Goal: Task Accomplishment & Management: Manage account settings

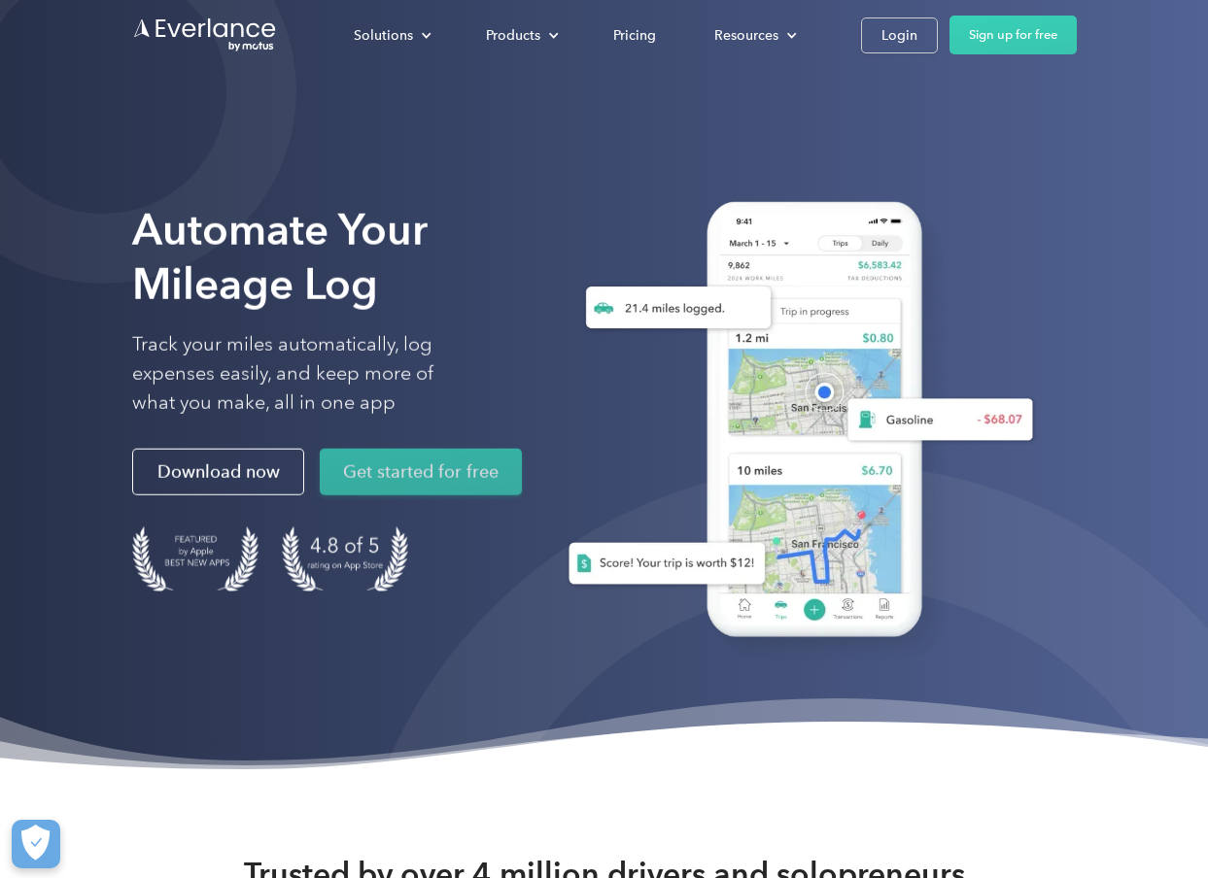
click at [430, 476] on link "Get started for free" at bounding box center [421, 472] width 202 height 47
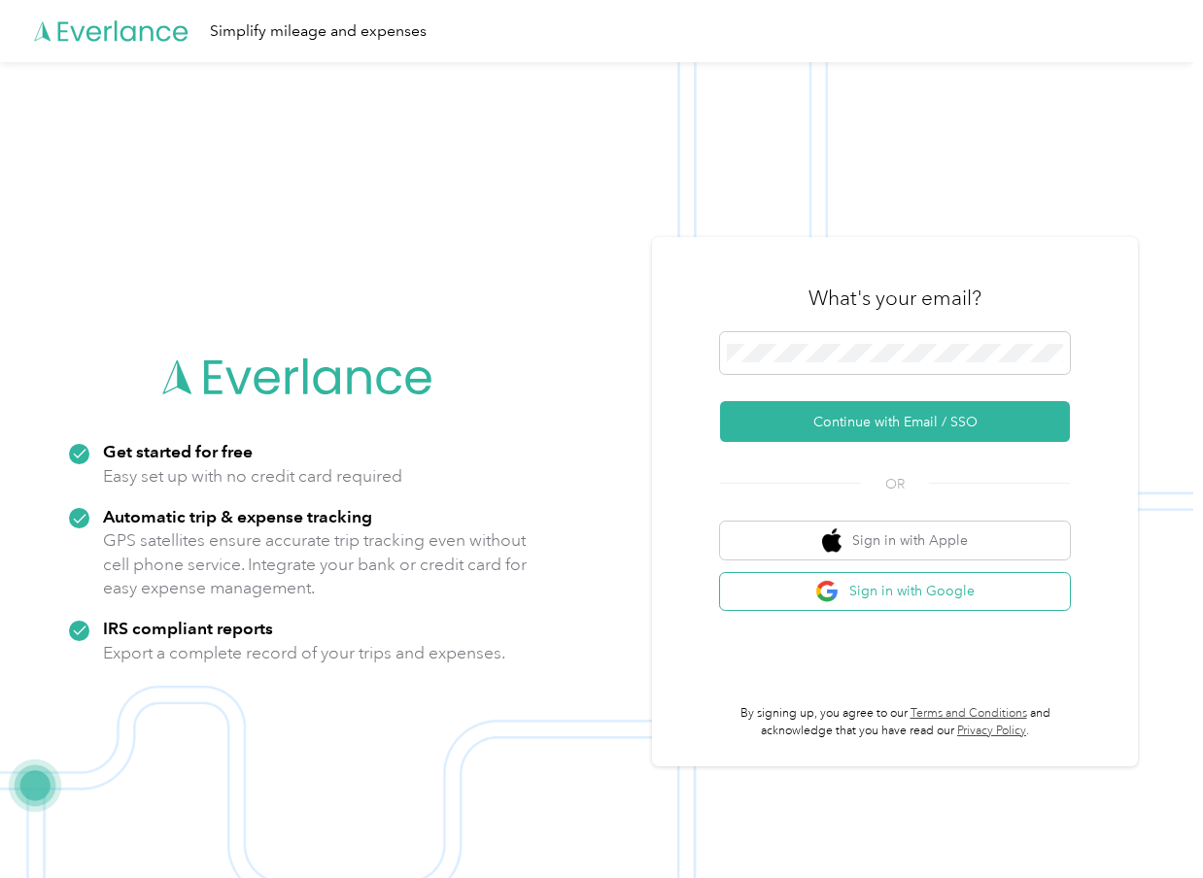
click at [928, 591] on button "Sign in with Google" at bounding box center [895, 592] width 350 height 38
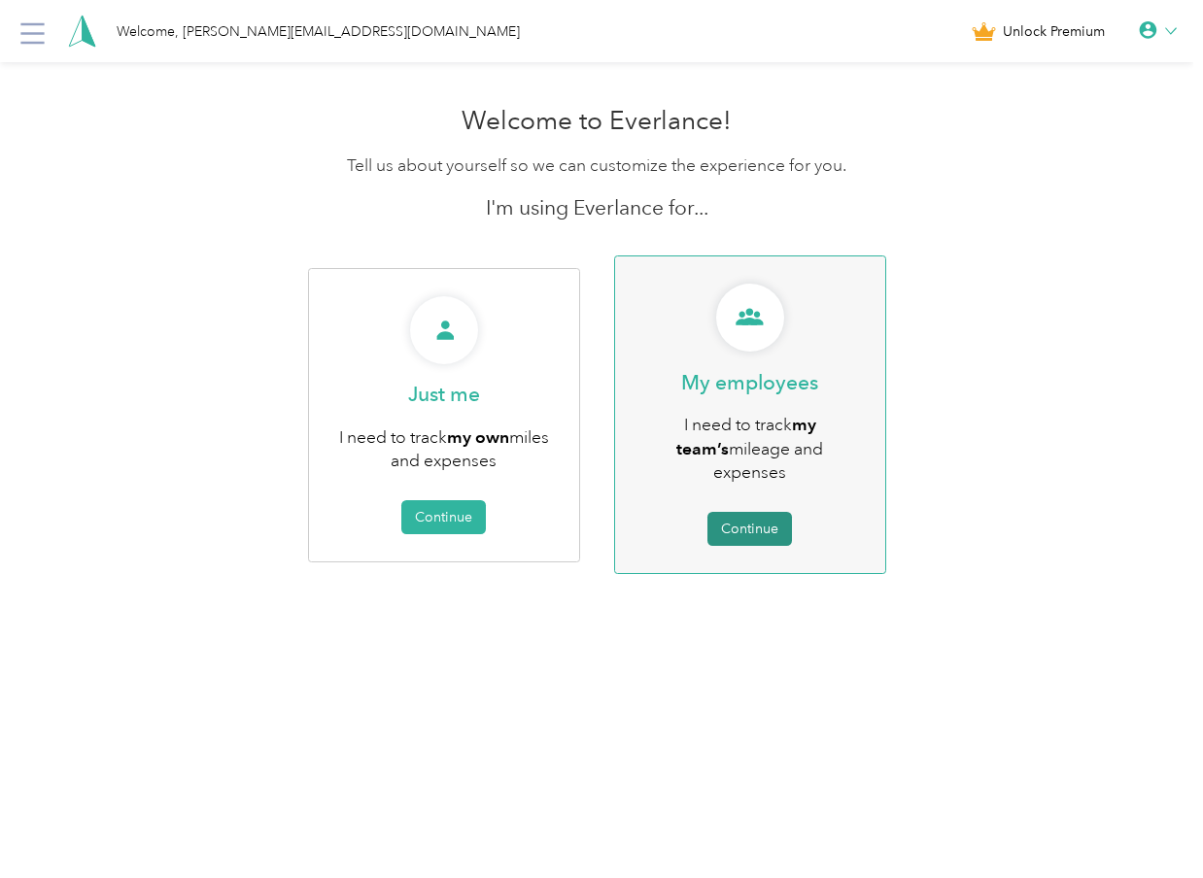
click at [761, 512] on button "Continue" at bounding box center [749, 529] width 85 height 34
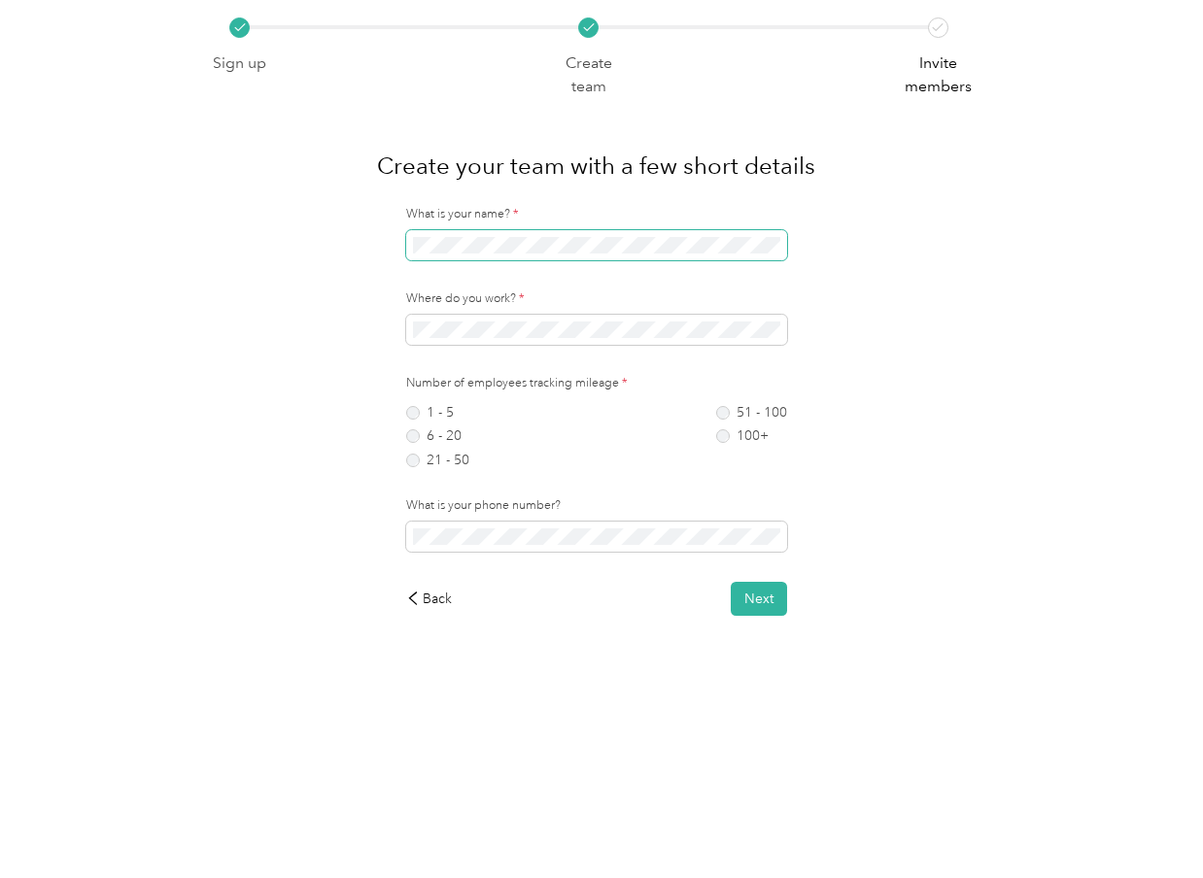
drag, startPoint x: 520, startPoint y: 257, endPoint x: 543, endPoint y: 253, distance: 23.8
click at [523, 257] on span at bounding box center [596, 245] width 381 height 30
click at [419, 410] on label "1 - 5" at bounding box center [437, 413] width 63 height 14
click at [743, 599] on button "Next" at bounding box center [759, 599] width 56 height 34
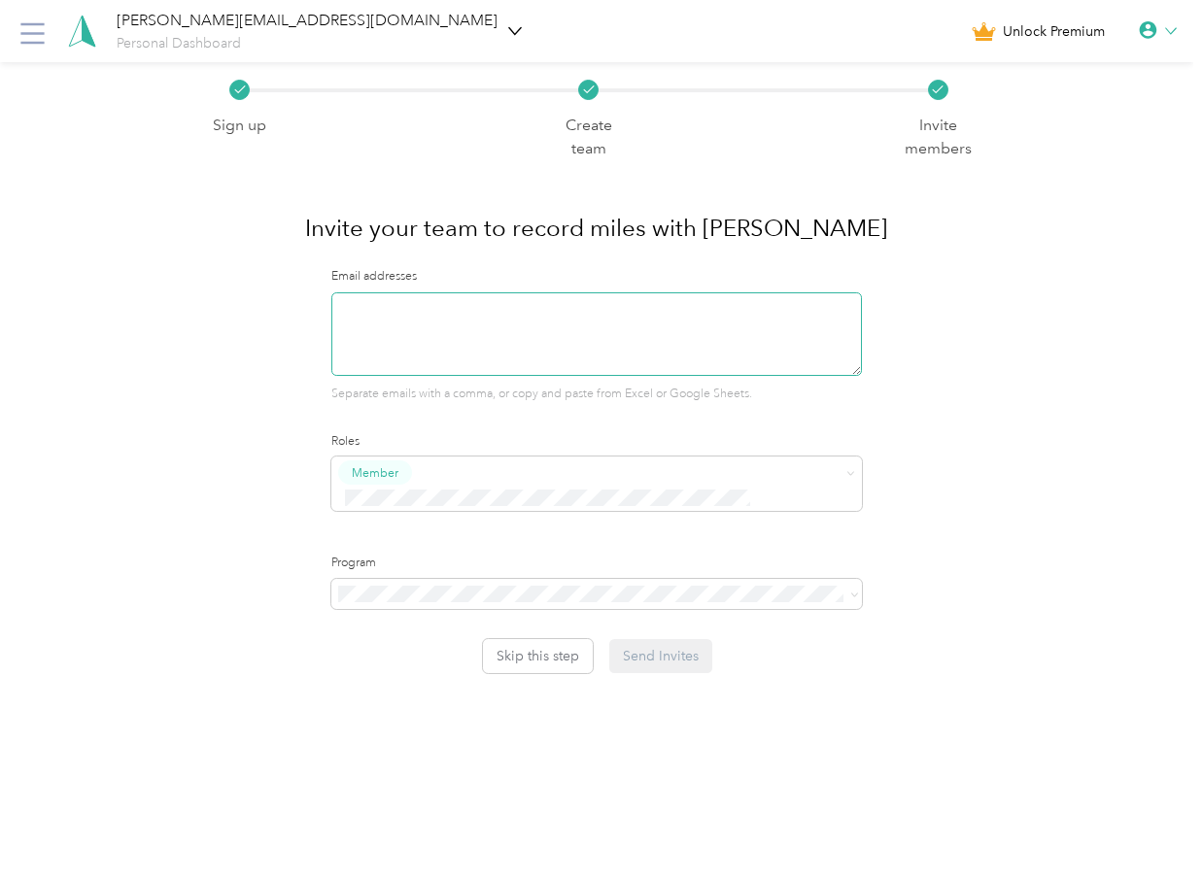
click at [432, 312] on textarea at bounding box center [596, 334] width 531 height 84
paste textarea "[PERSON_NAME][EMAIL_ADDRESS][DOMAIN_NAME]"
click at [536, 301] on textarea "[PERSON_NAME][EMAIL_ADDRESS][DOMAIN_NAME]" at bounding box center [596, 334] width 531 height 84
paste textarea "[EMAIL_ADDRESS][DOMAIN_NAME]"
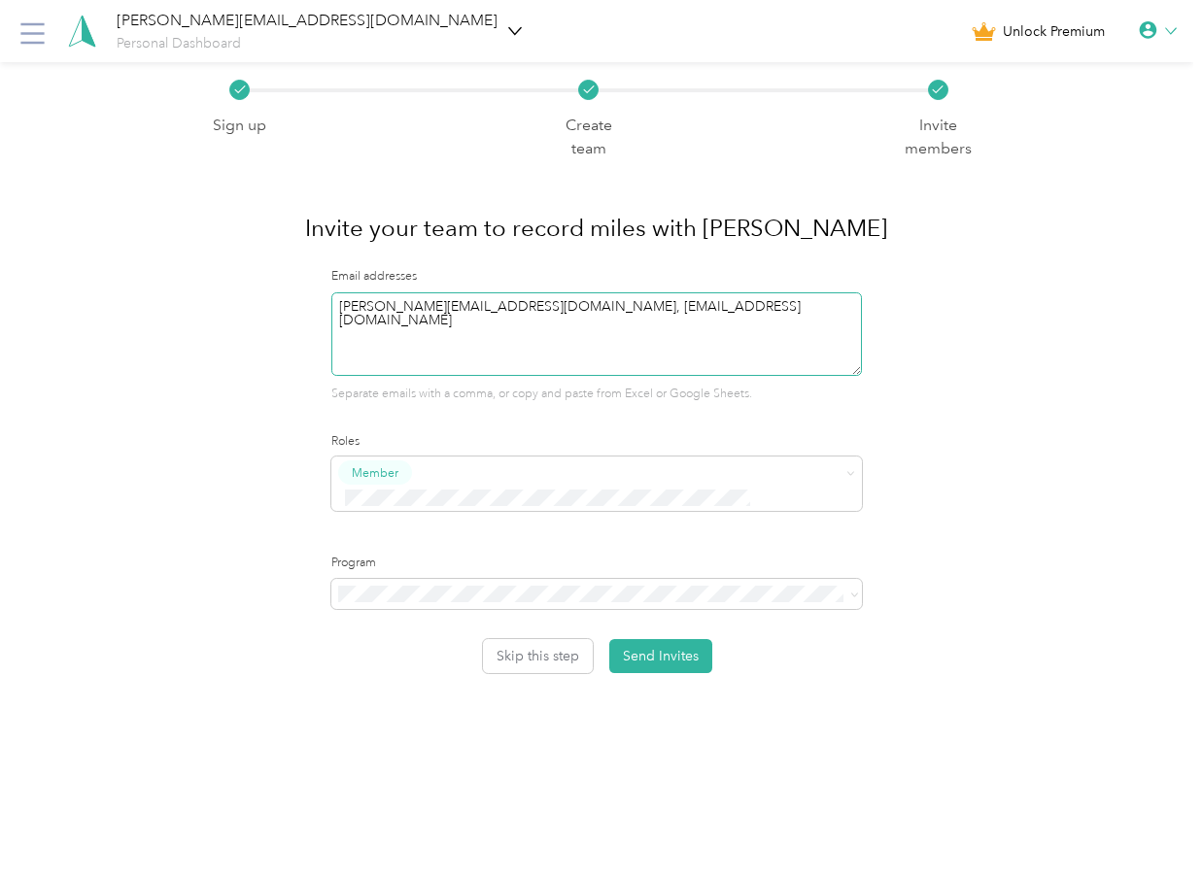
click at [756, 339] on textarea "[PERSON_NAME][EMAIL_ADDRESS][DOMAIN_NAME], [EMAIL_ADDRESS][DOMAIN_NAME]" at bounding box center [596, 334] width 531 height 84
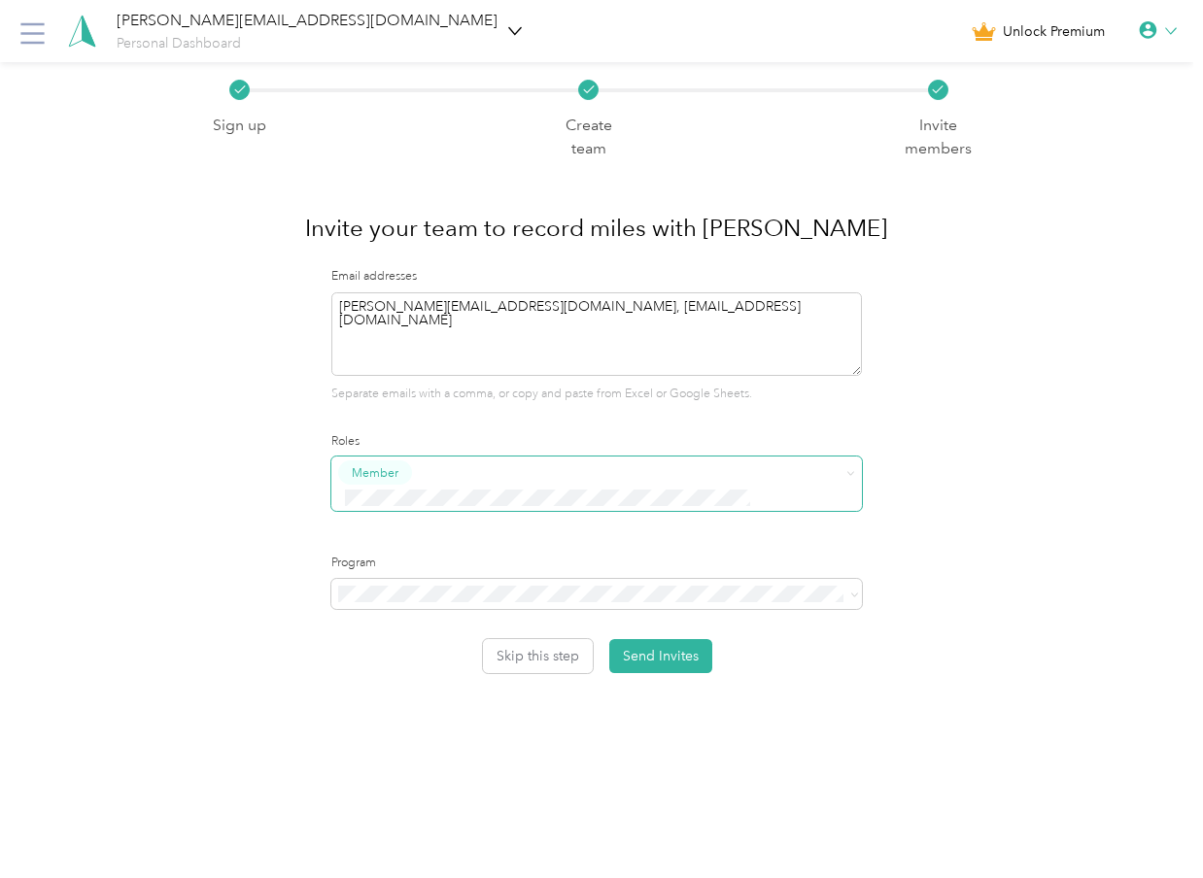
type textarea "[PERSON_NAME][EMAIL_ADDRESS][DOMAIN_NAME], [EMAIL_ADDRESS][DOMAIN_NAME]"
click at [446, 502] on div "Member" at bounding box center [590, 506] width 485 height 24
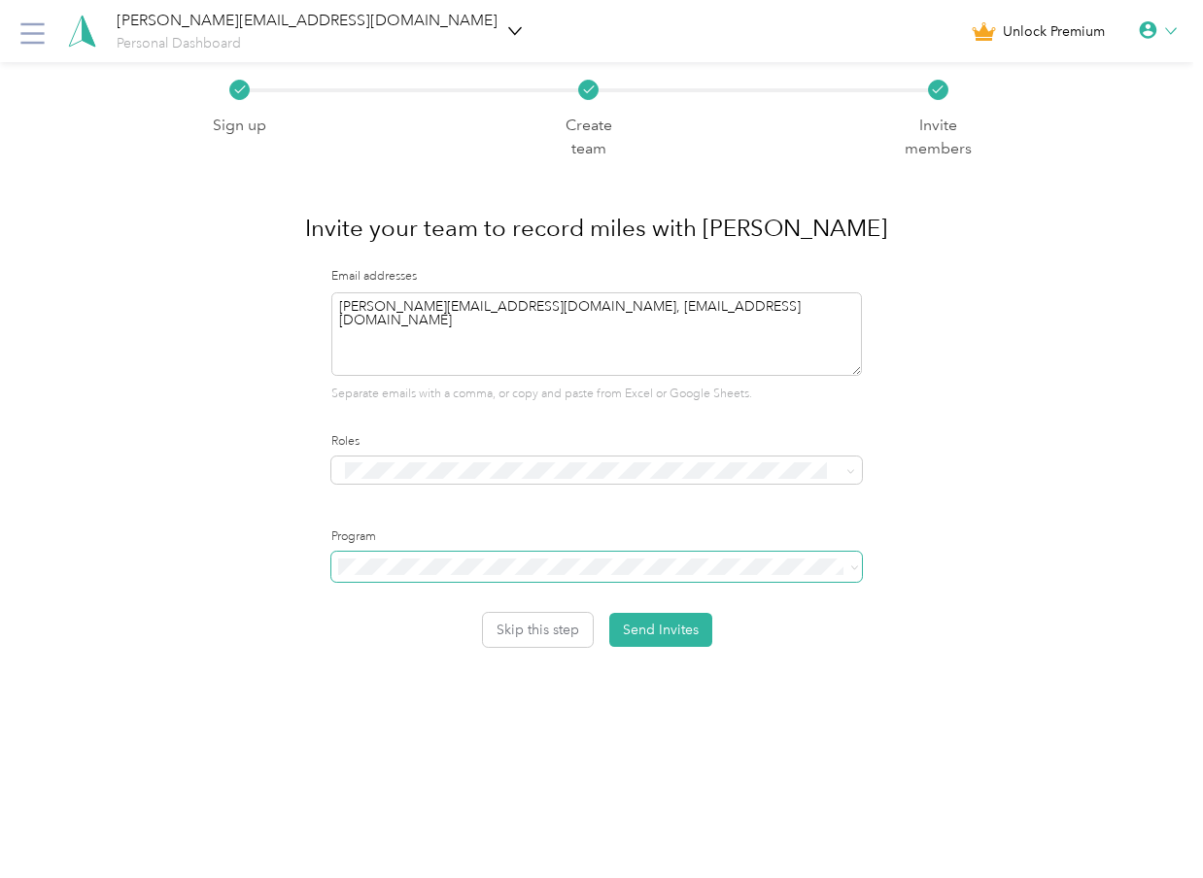
click at [598, 582] on span at bounding box center [596, 567] width 531 height 30
click at [369, 581] on span at bounding box center [596, 567] width 531 height 30
click at [55, 40] on div "[PERSON_NAME][EMAIL_ADDRESS][DOMAIN_NAME] Personal Dashboard" at bounding box center [269, 31] width 504 height 45
click at [39, 41] on icon at bounding box center [32, 33] width 31 height 31
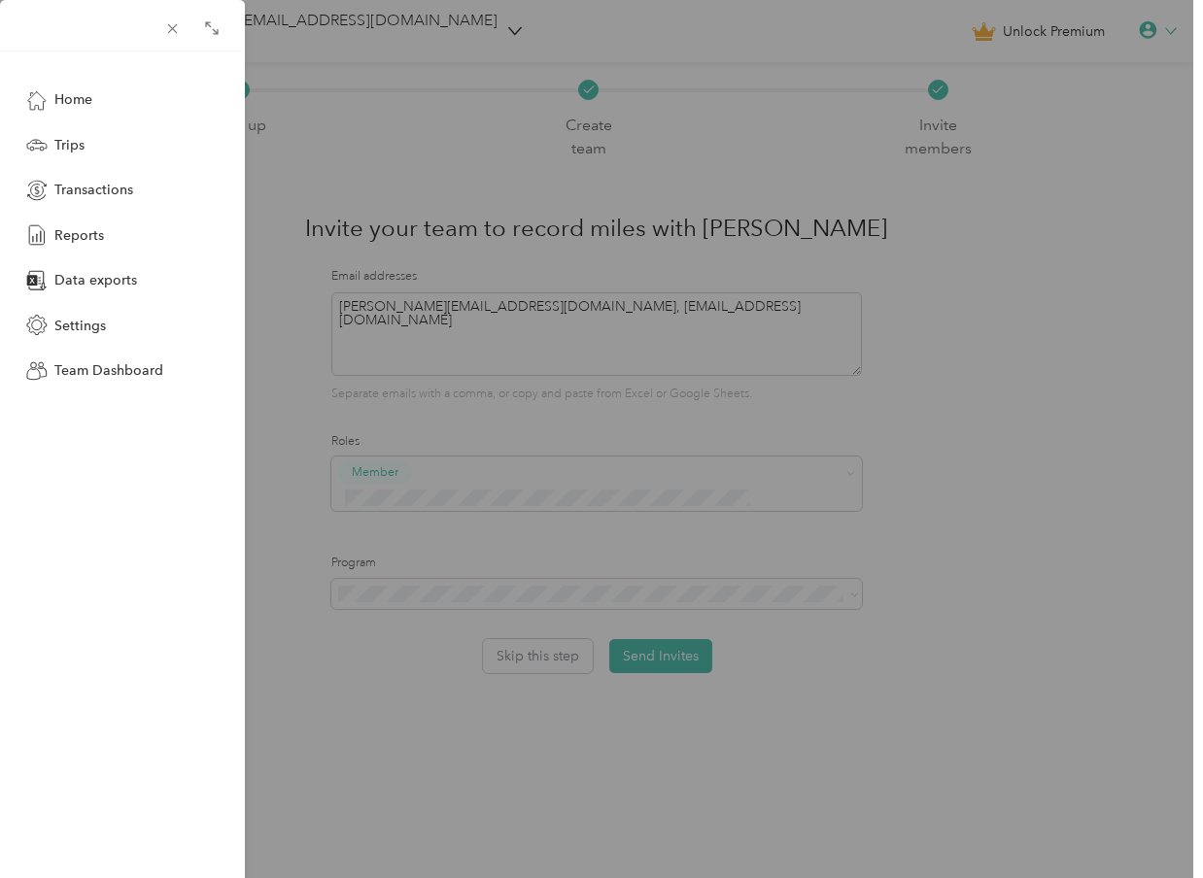
click at [1081, 214] on div "Home Trips Transactions Reports Data exports Settings Team Dashboard" at bounding box center [601, 439] width 1203 height 878
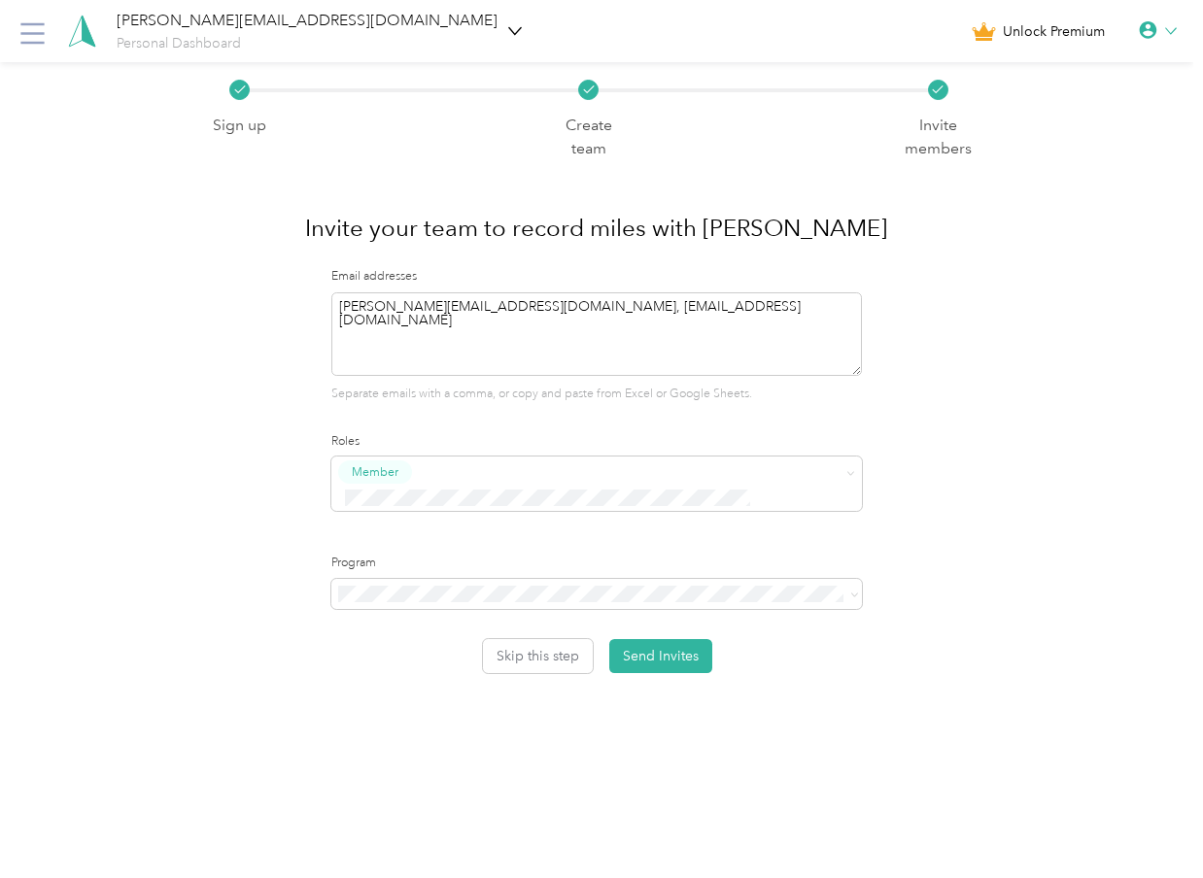
click at [38, 27] on icon at bounding box center [32, 33] width 31 height 31
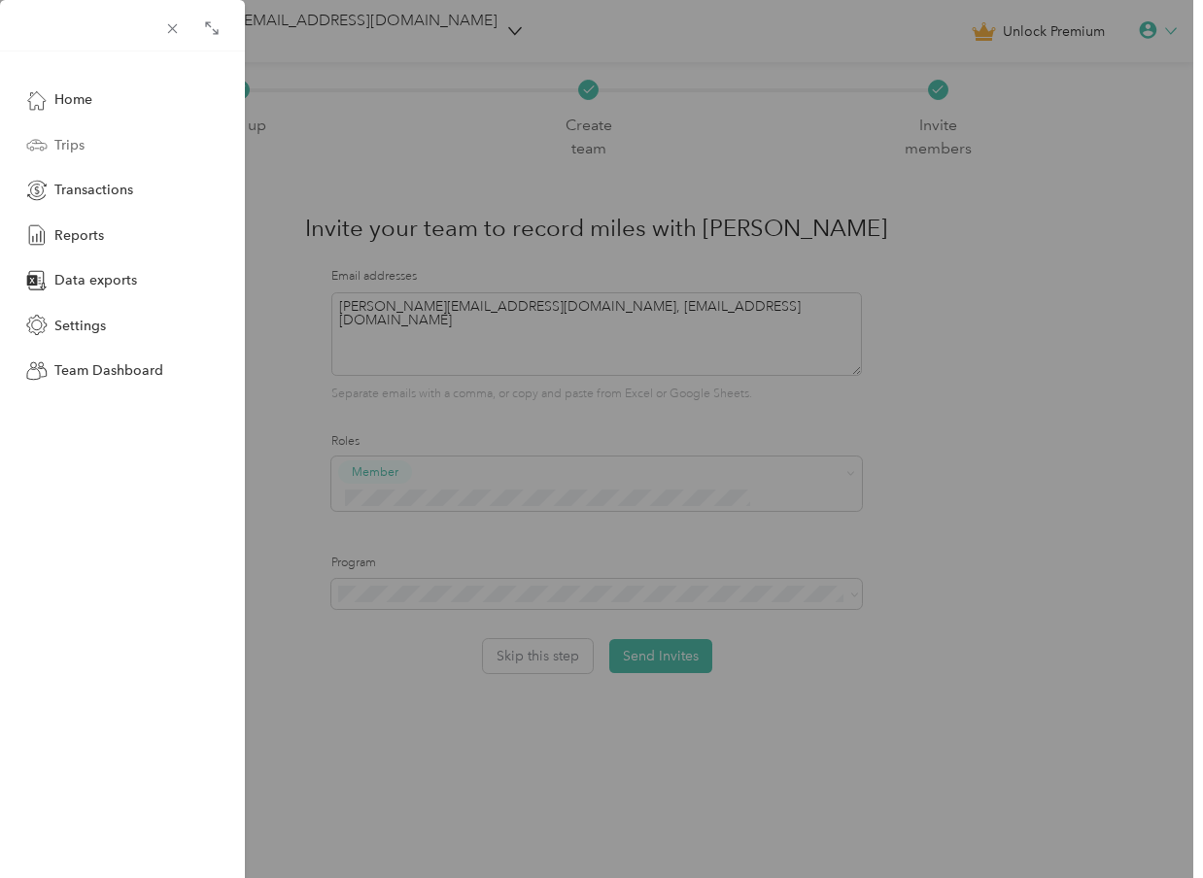
click at [91, 148] on div "Trips" at bounding box center [122, 144] width 204 height 35
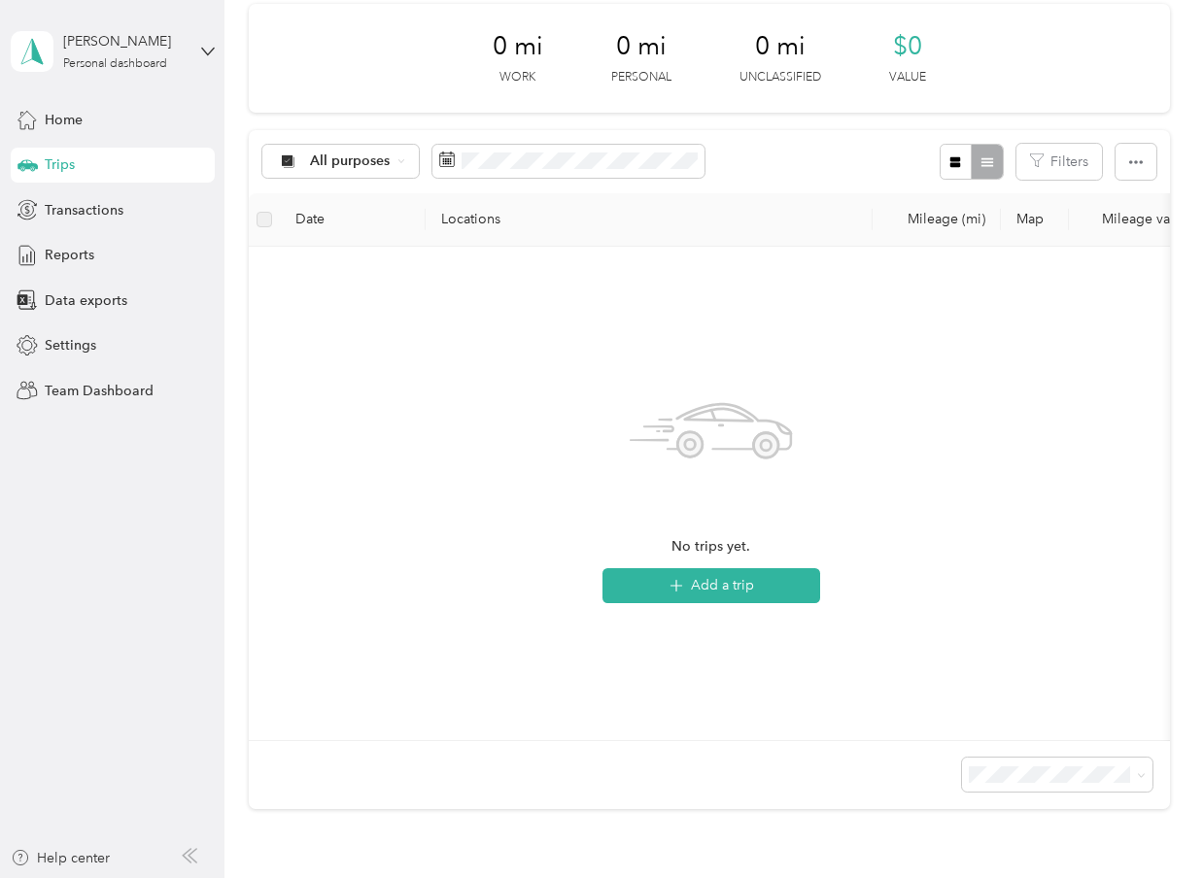
scroll to position [264, 0]
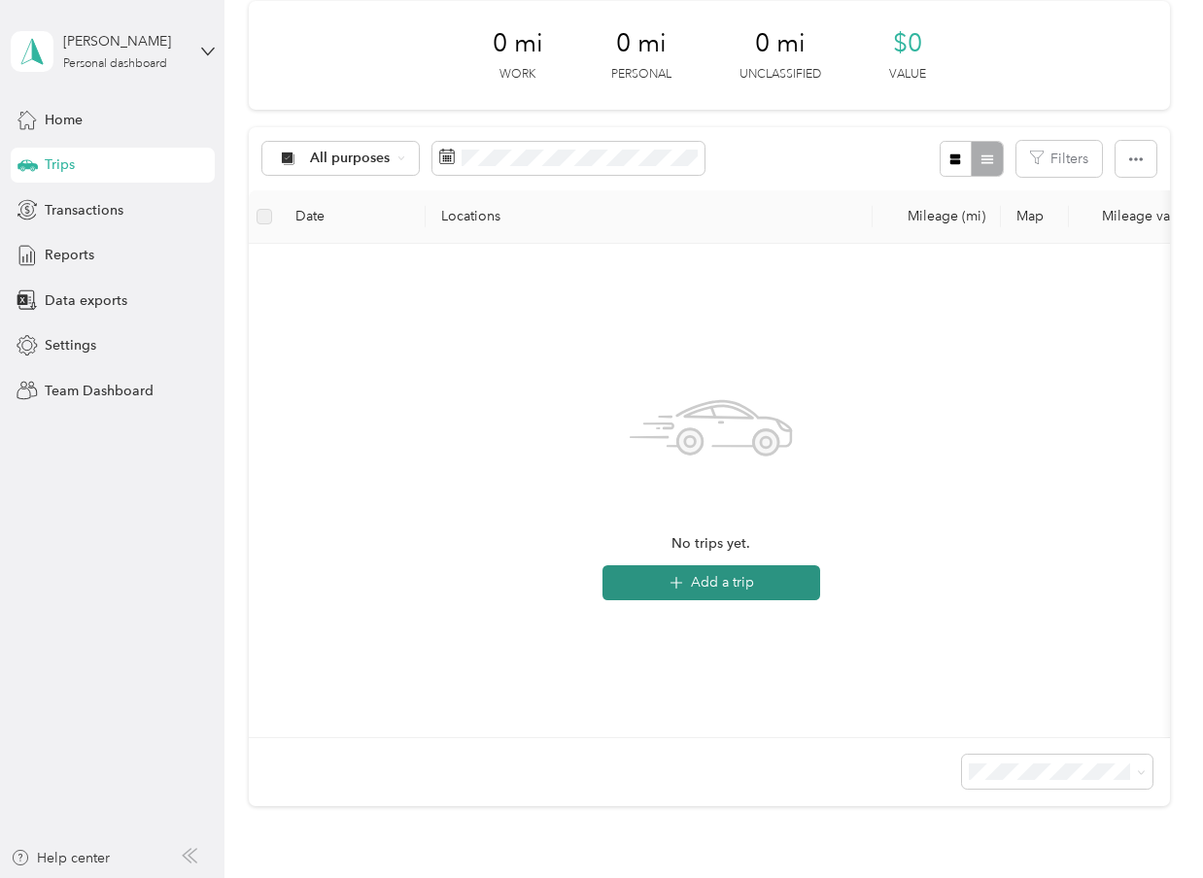
click at [710, 590] on button "Add a trip" at bounding box center [711, 583] width 218 height 35
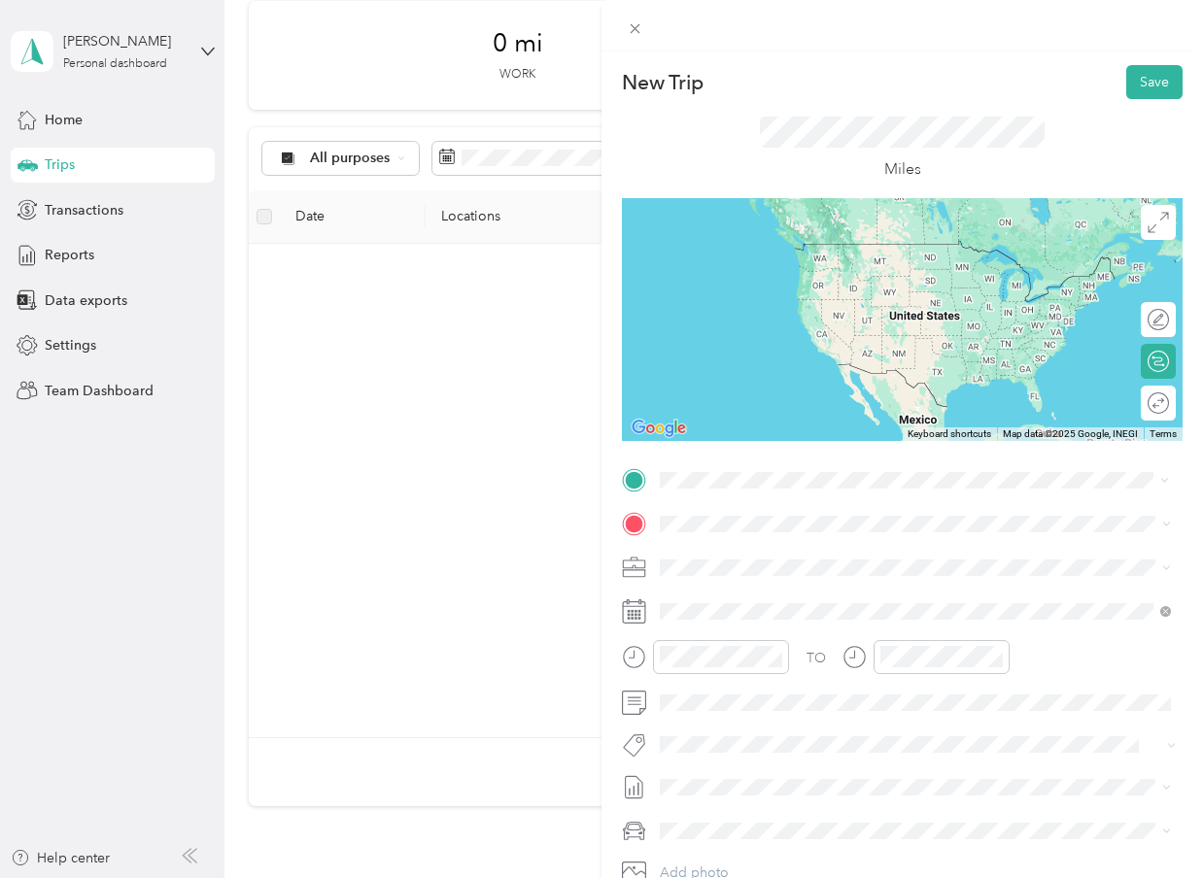
drag, startPoint x: 1186, startPoint y: 496, endPoint x: 818, endPoint y: 565, distance: 374.7
click at [818, 558] on span "[STREET_ADDRESS][PERSON_NAME][PERSON_NAME]" at bounding box center [866, 548] width 339 height 17
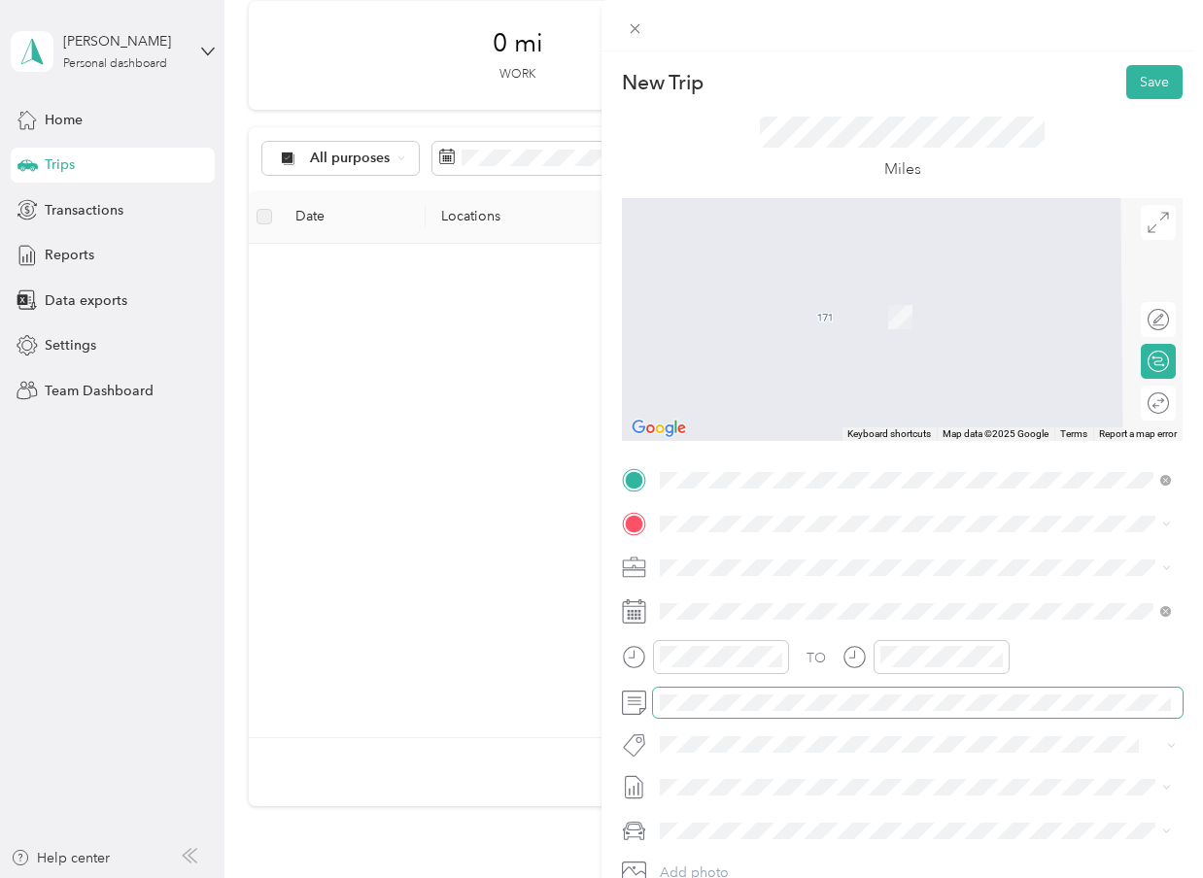
scroll to position [0, 0]
click at [83, 385] on div "New Trip Save This trip cannot be edited because it is either under review, app…" at bounding box center [601, 439] width 1203 height 878
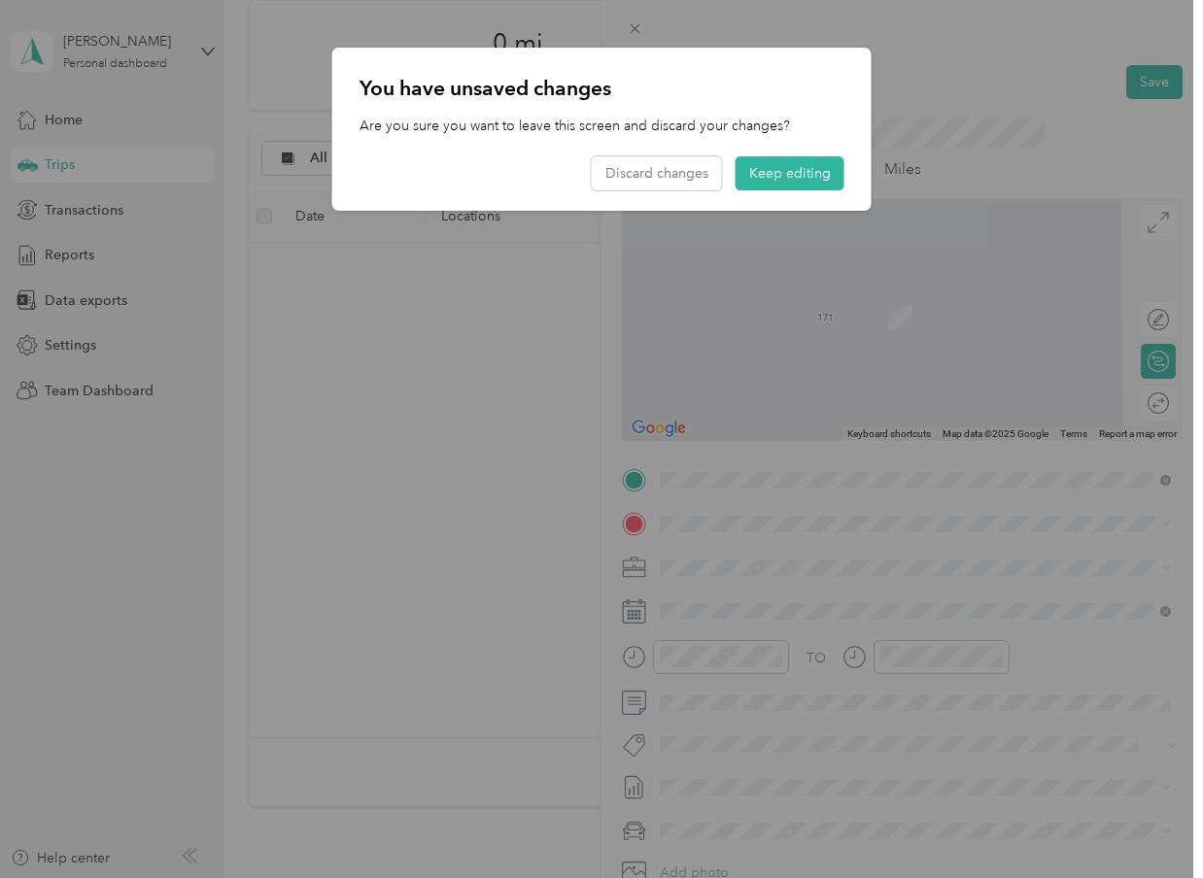
drag, startPoint x: 290, startPoint y: 339, endPoint x: 582, endPoint y: 259, distance: 303.1
click at [302, 327] on div at bounding box center [601, 439] width 1203 height 878
click at [827, 171] on button "Keep editing" at bounding box center [790, 173] width 109 height 34
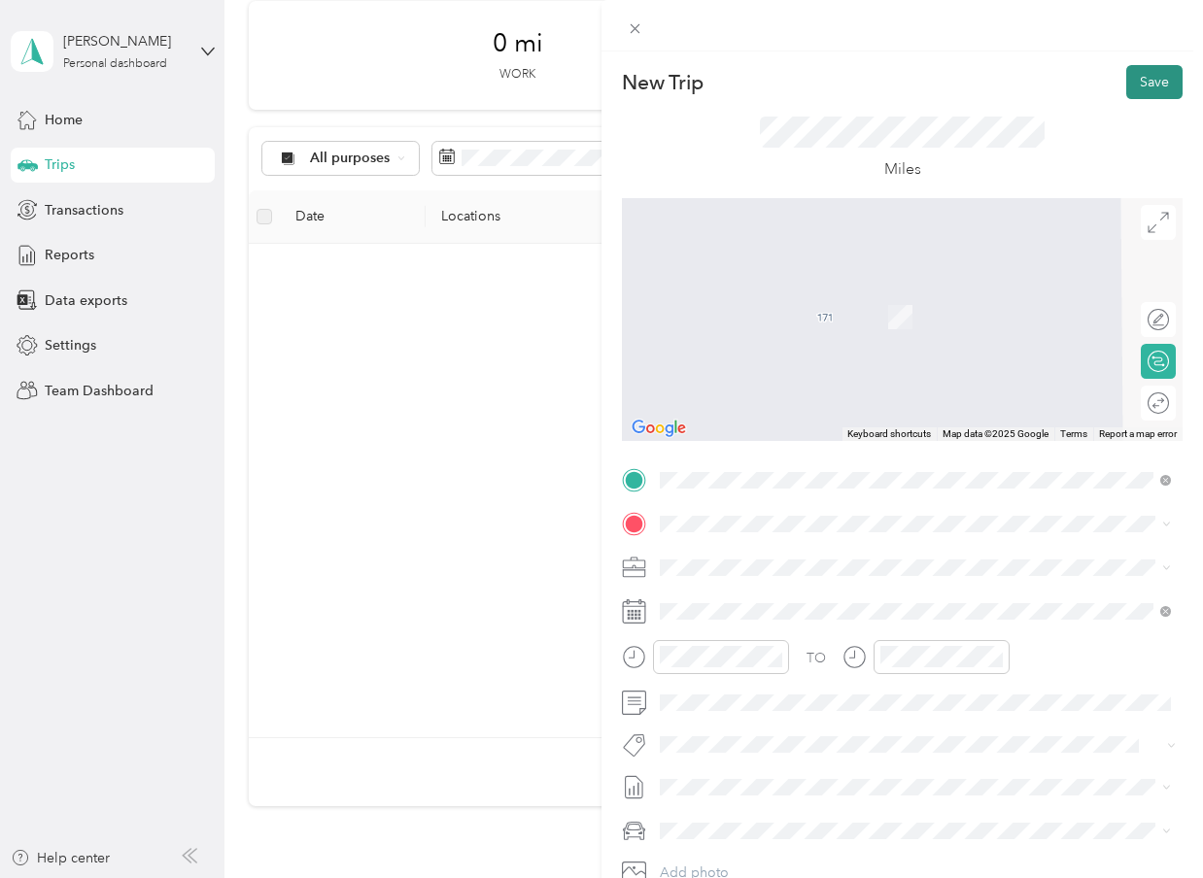
click at [1156, 74] on button "Save" at bounding box center [1154, 82] width 56 height 34
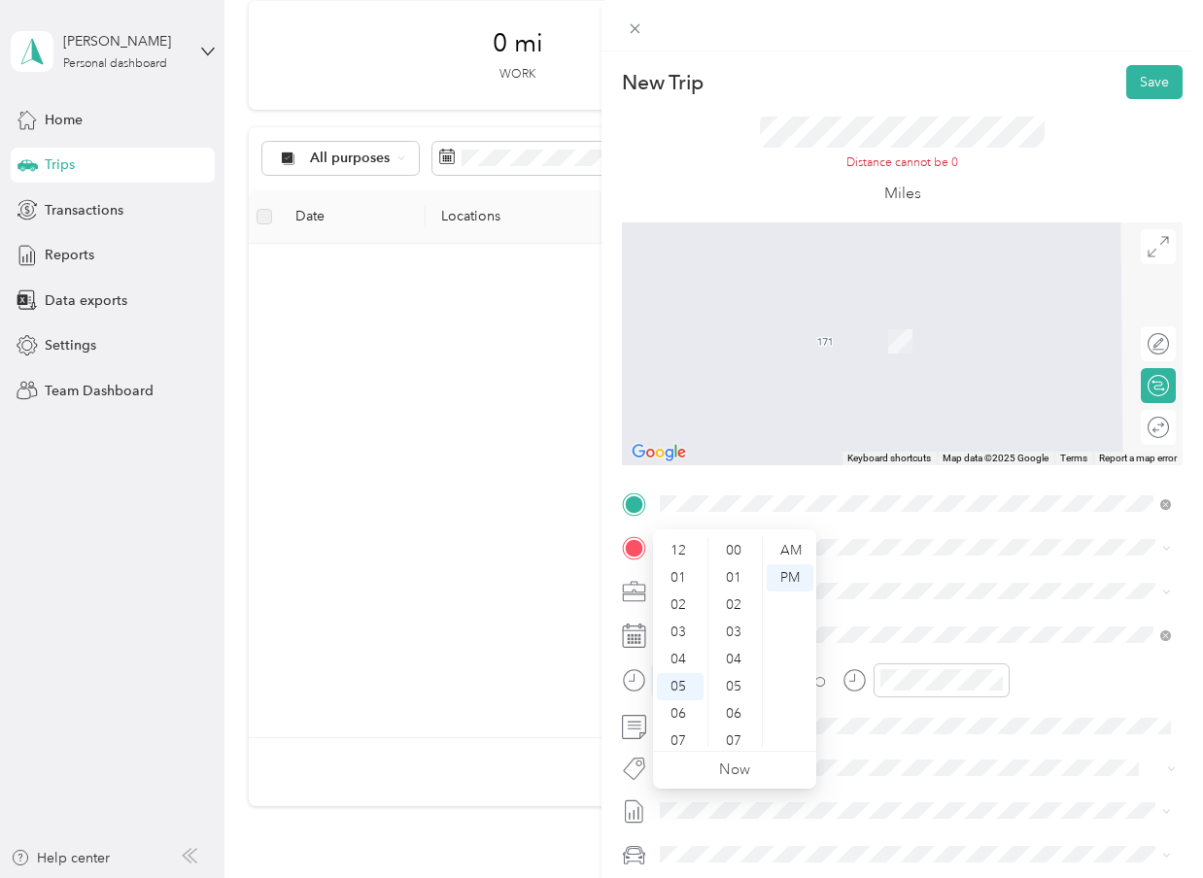
scroll to position [117, 0]
click at [676, 679] on div "09" at bounding box center [680, 679] width 47 height 27
click at [785, 545] on div "AM" at bounding box center [790, 550] width 47 height 27
click at [1052, 737] on div "TO Add photo" at bounding box center [902, 721] width 561 height 465
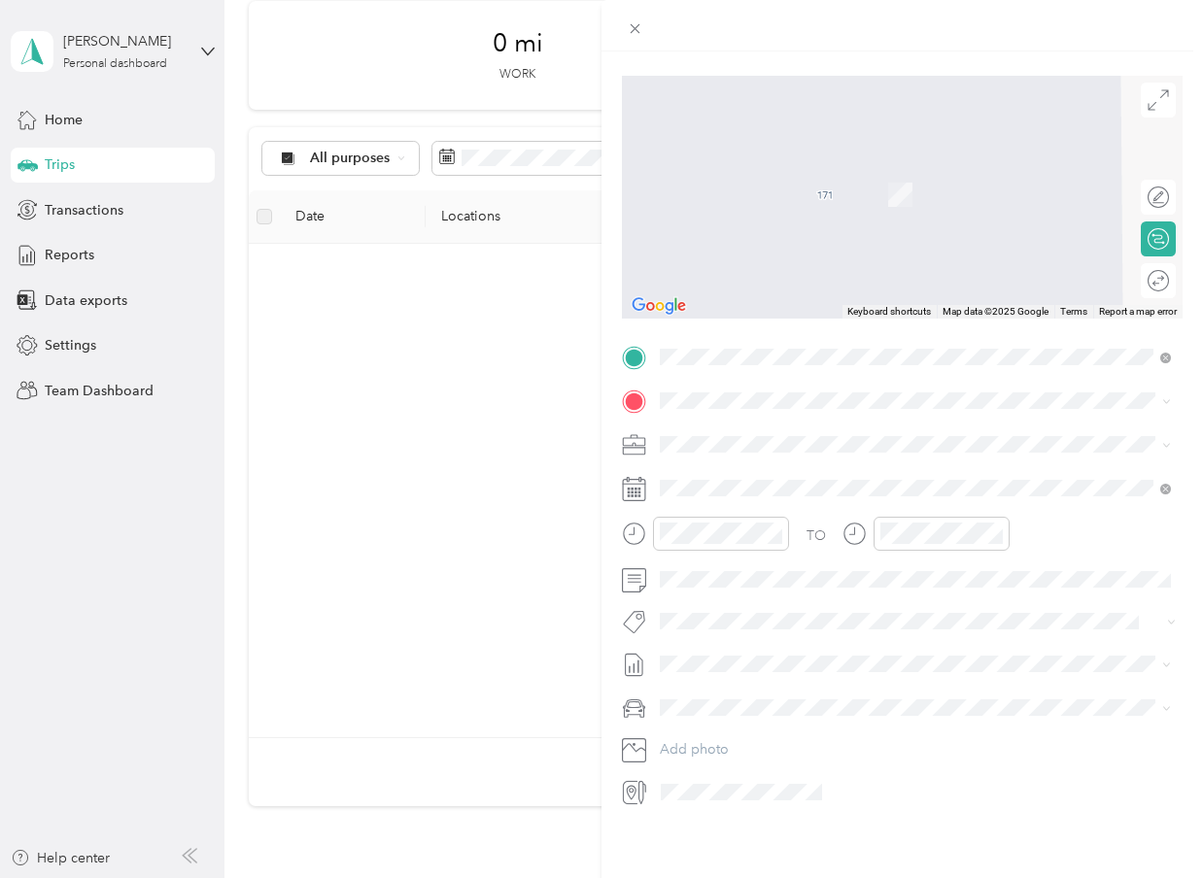
scroll to position [309, 0]
click at [956, 429] on span at bounding box center [918, 444] width 530 height 30
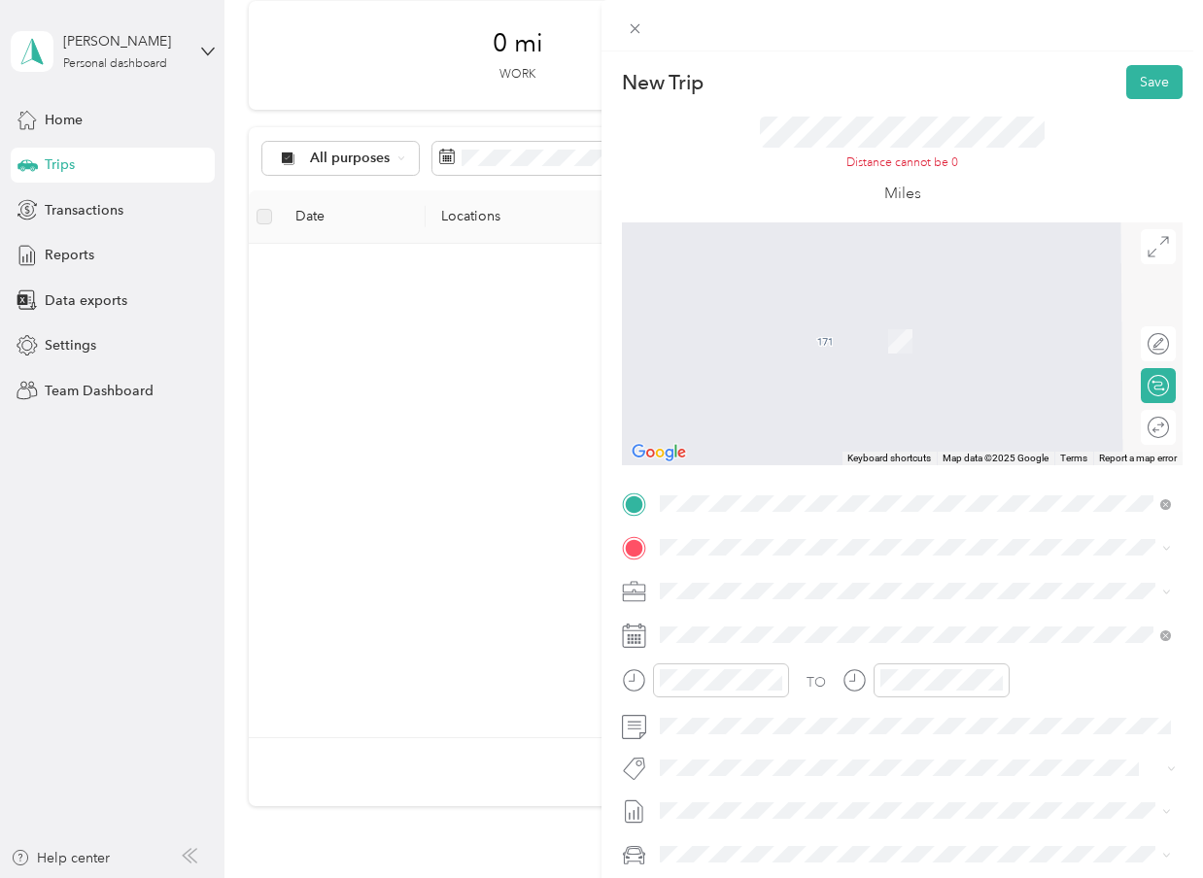
scroll to position [0, 0]
click at [93, 262] on div "New Trip Save This trip cannot be edited because it is either under review, app…" at bounding box center [601, 439] width 1203 height 878
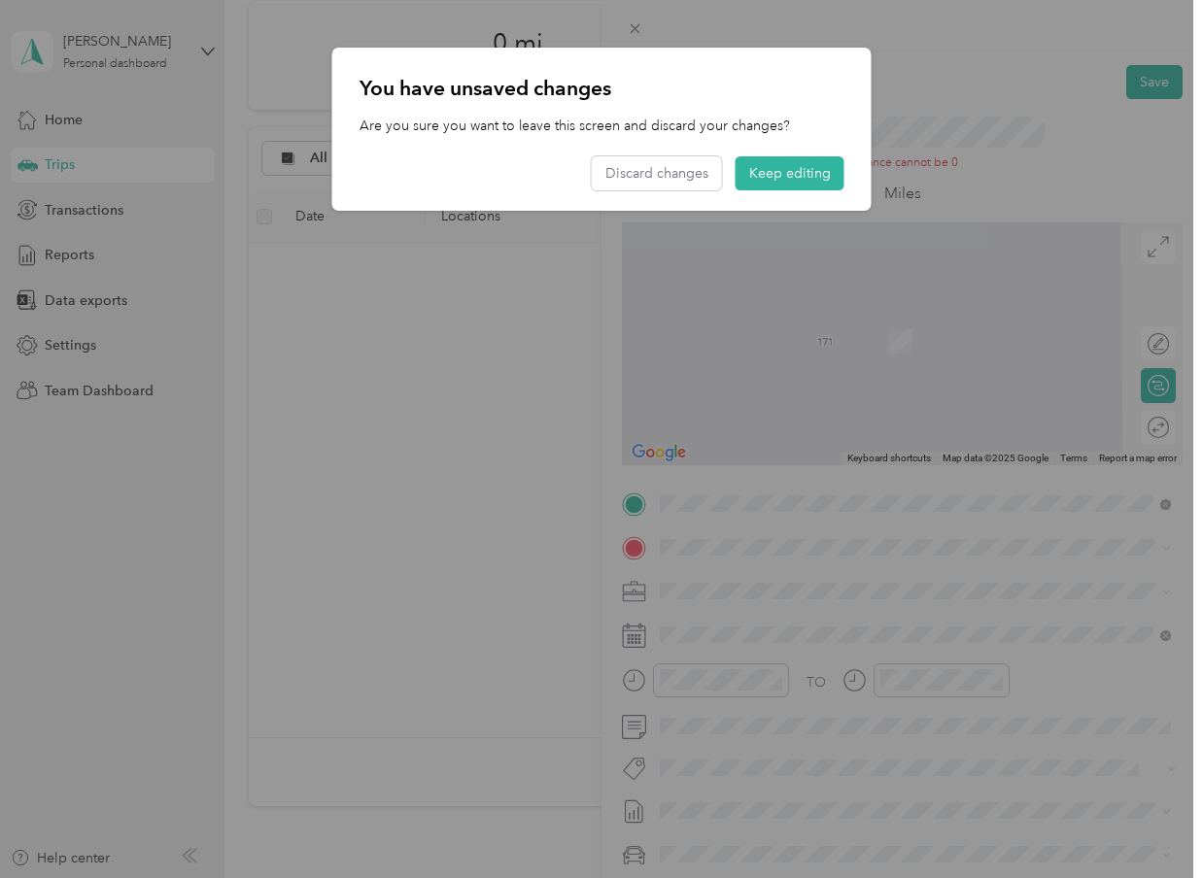
click at [849, 84] on div "You have unsaved changes Are you sure you want to leave this screen and discard…" at bounding box center [601, 129] width 539 height 163
click at [828, 164] on button "Keep editing" at bounding box center [790, 173] width 109 height 34
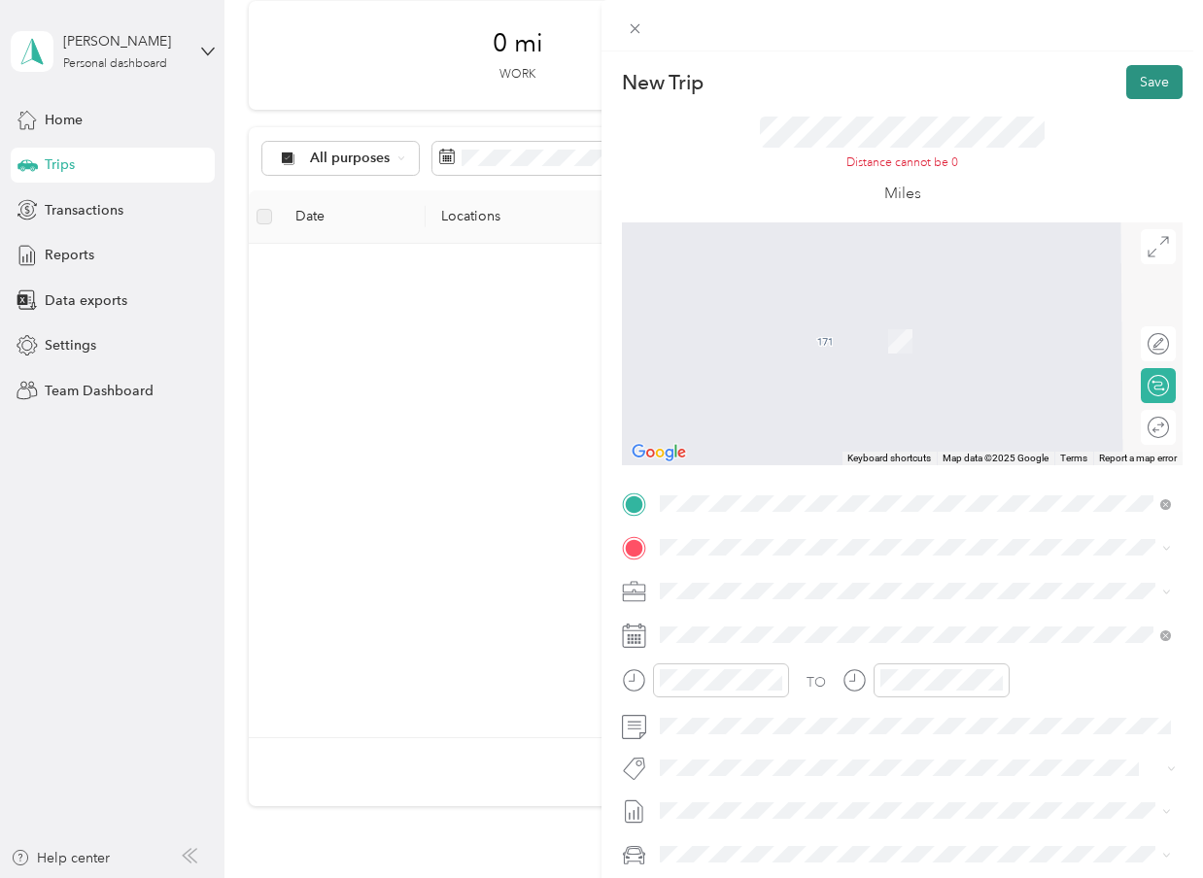
click at [1153, 84] on button "Save" at bounding box center [1154, 82] width 56 height 34
click at [1150, 76] on button "Save" at bounding box center [1154, 82] width 56 height 34
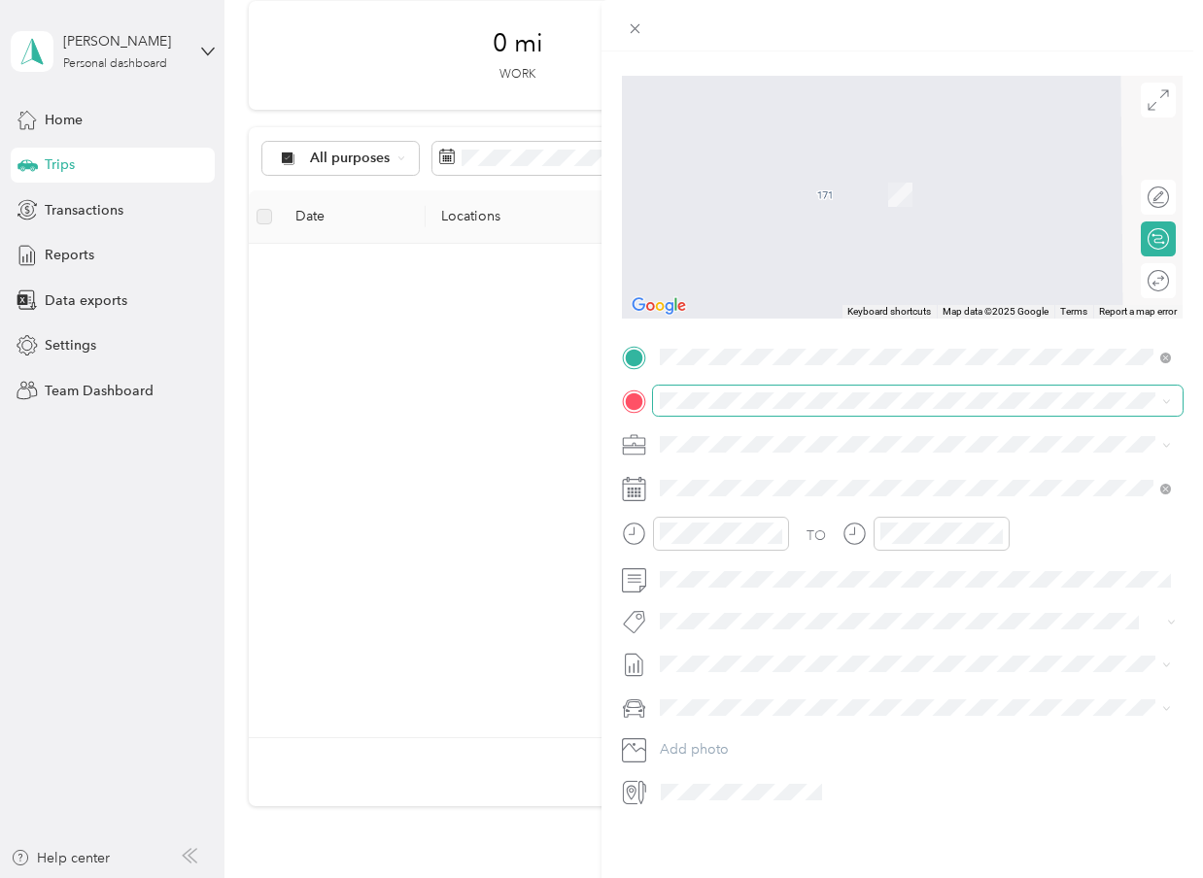
scroll to position [278, 0]
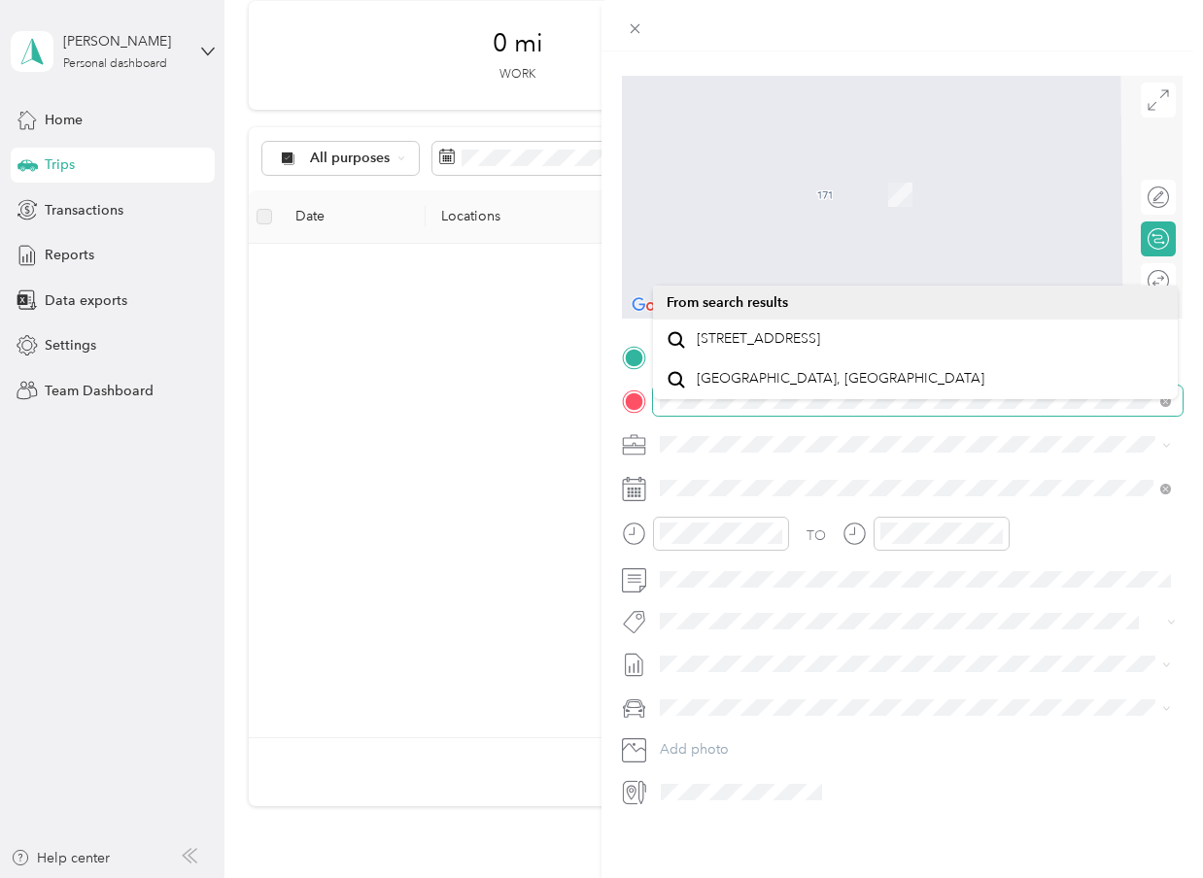
click at [651, 386] on div at bounding box center [902, 401] width 561 height 30
click at [618, 265] on form "New Trip Save This trip cannot be edited because it is either under review, app…" at bounding box center [901, 362] width 601 height 889
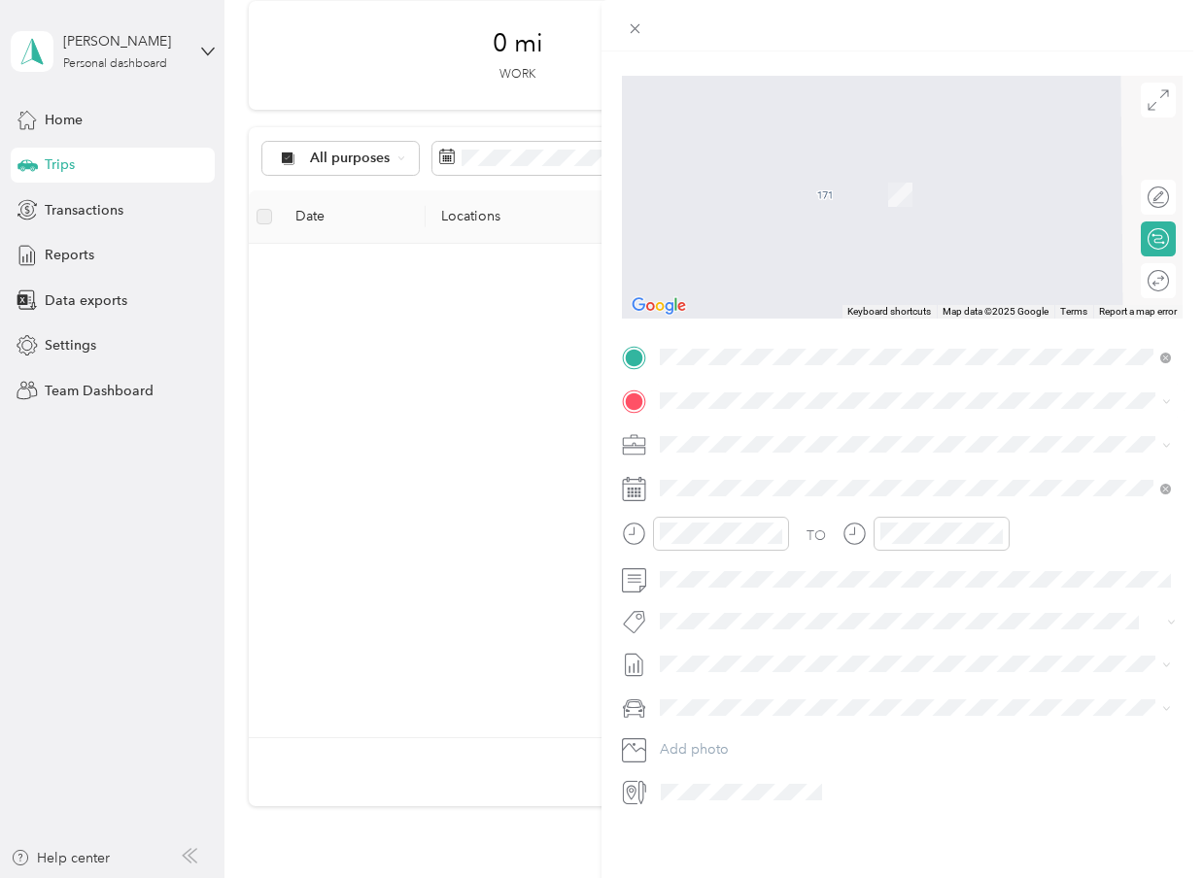
click at [805, 380] on span "[STREET_ADDRESS]" at bounding box center [758, 370] width 123 height 17
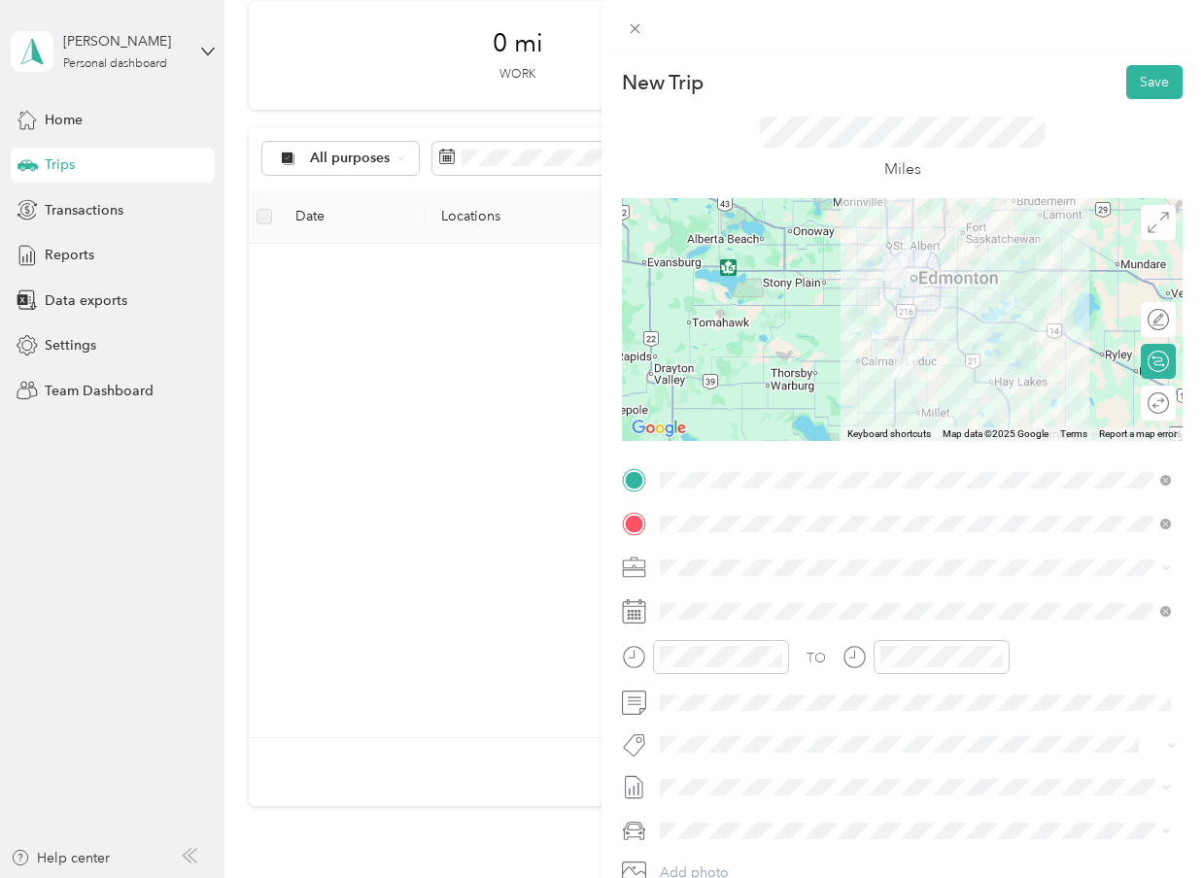
scroll to position [0, 0]
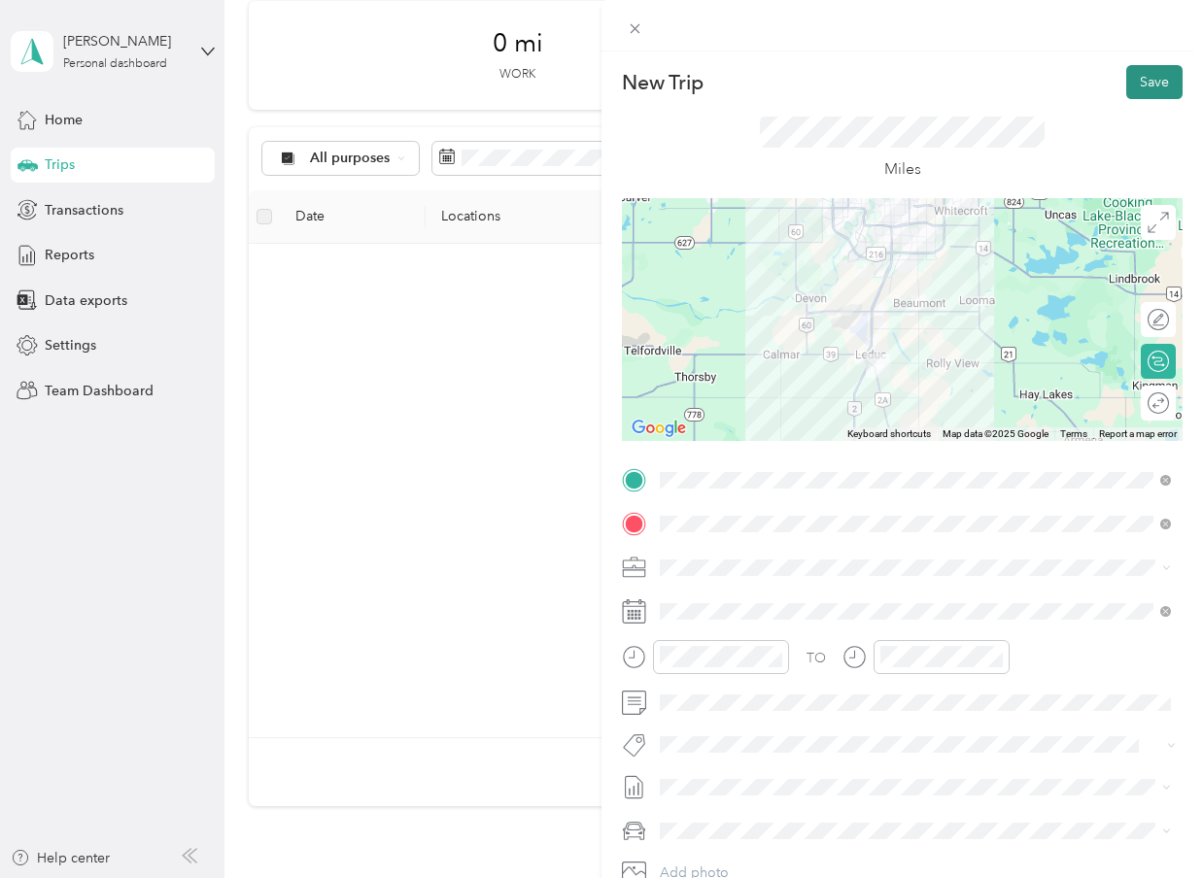
click at [1143, 86] on button "Save" at bounding box center [1154, 82] width 56 height 34
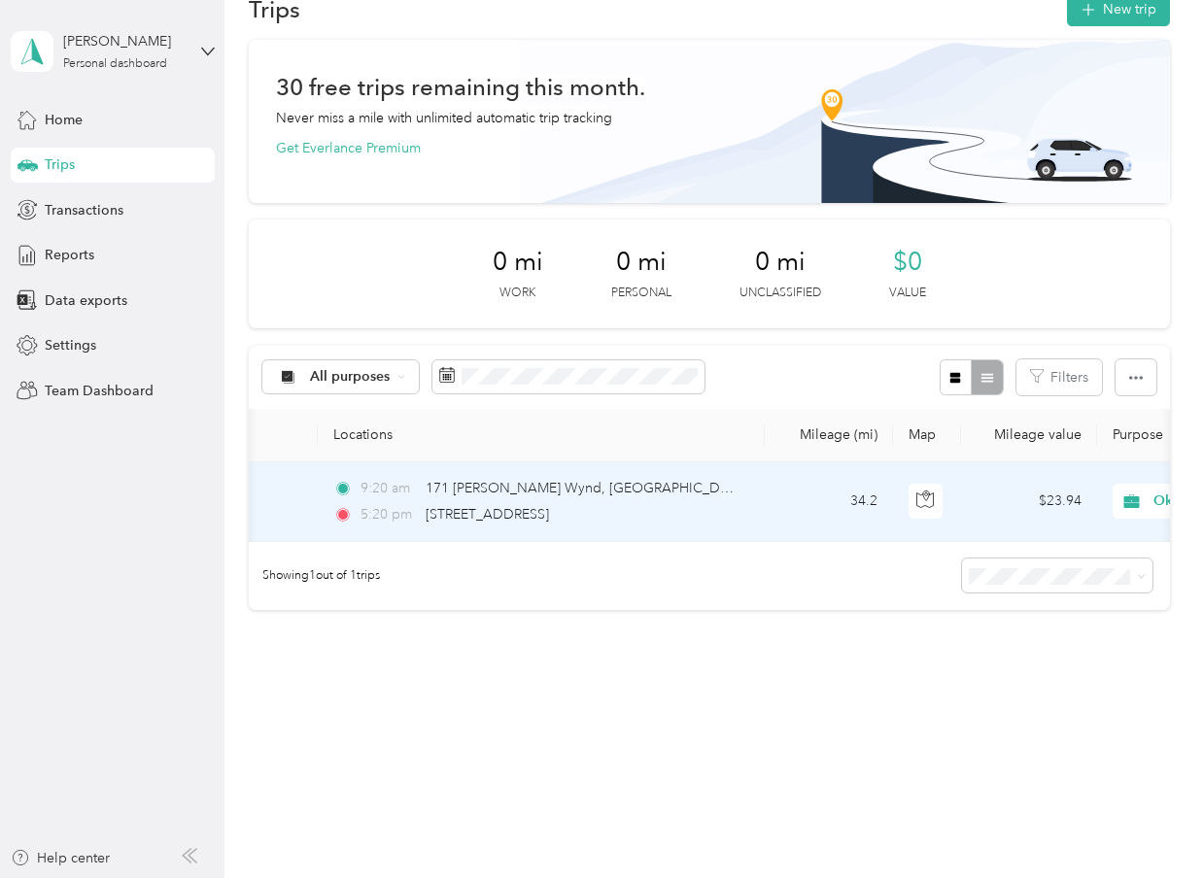
scroll to position [0, 101]
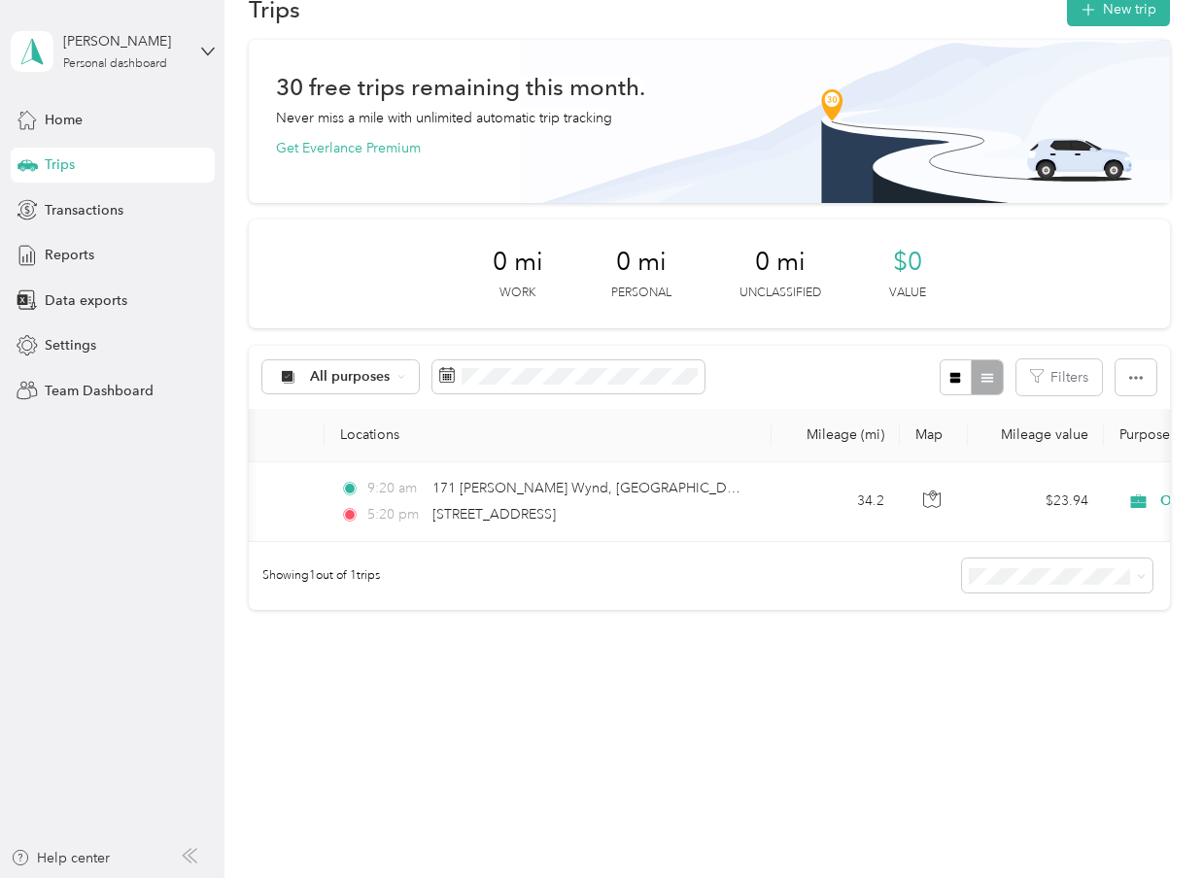
click at [1043, 409] on th "Mileage value" at bounding box center [1036, 435] width 136 height 53
click at [1050, 409] on th "Mileage value" at bounding box center [1036, 435] width 136 height 53
click at [63, 204] on span "Transactions" at bounding box center [84, 210] width 79 height 20
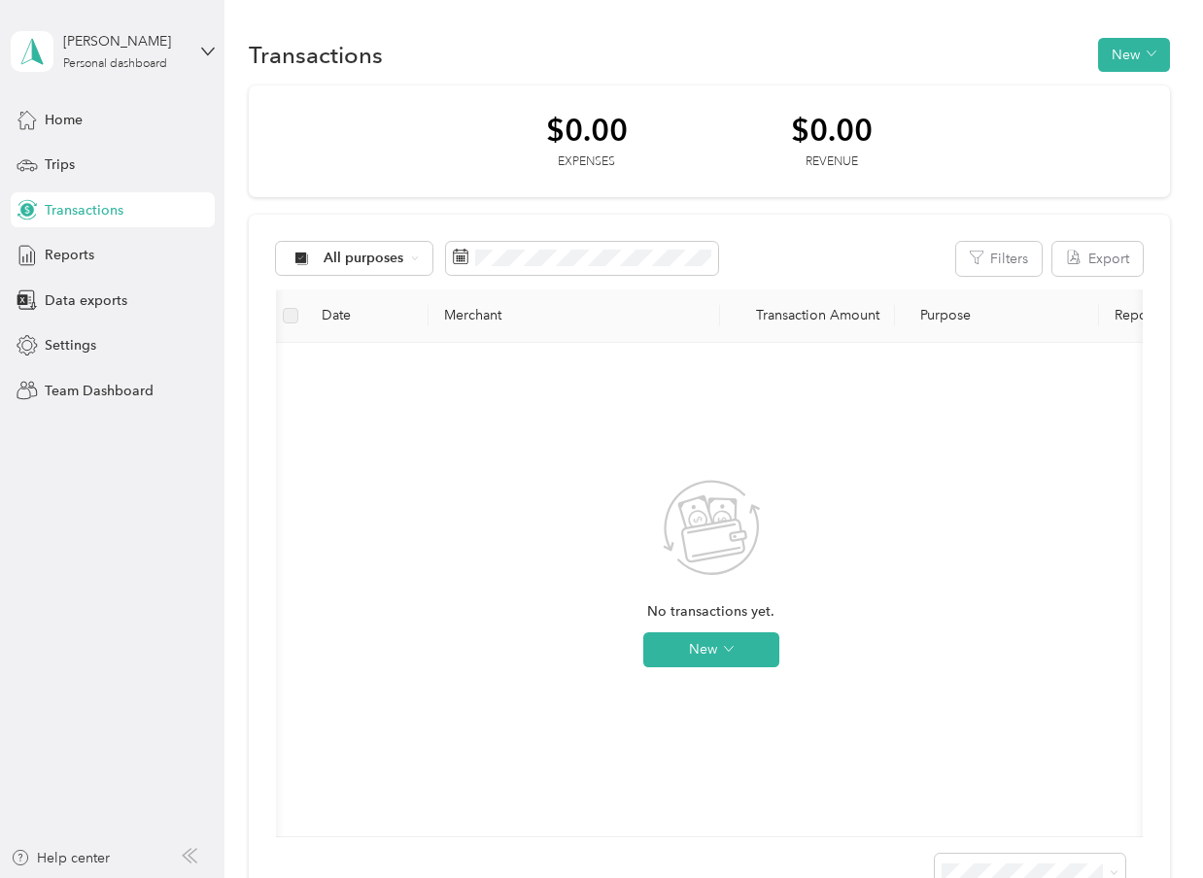
scroll to position [0, 2]
click at [38, 159] on div "Trips" at bounding box center [113, 165] width 204 height 35
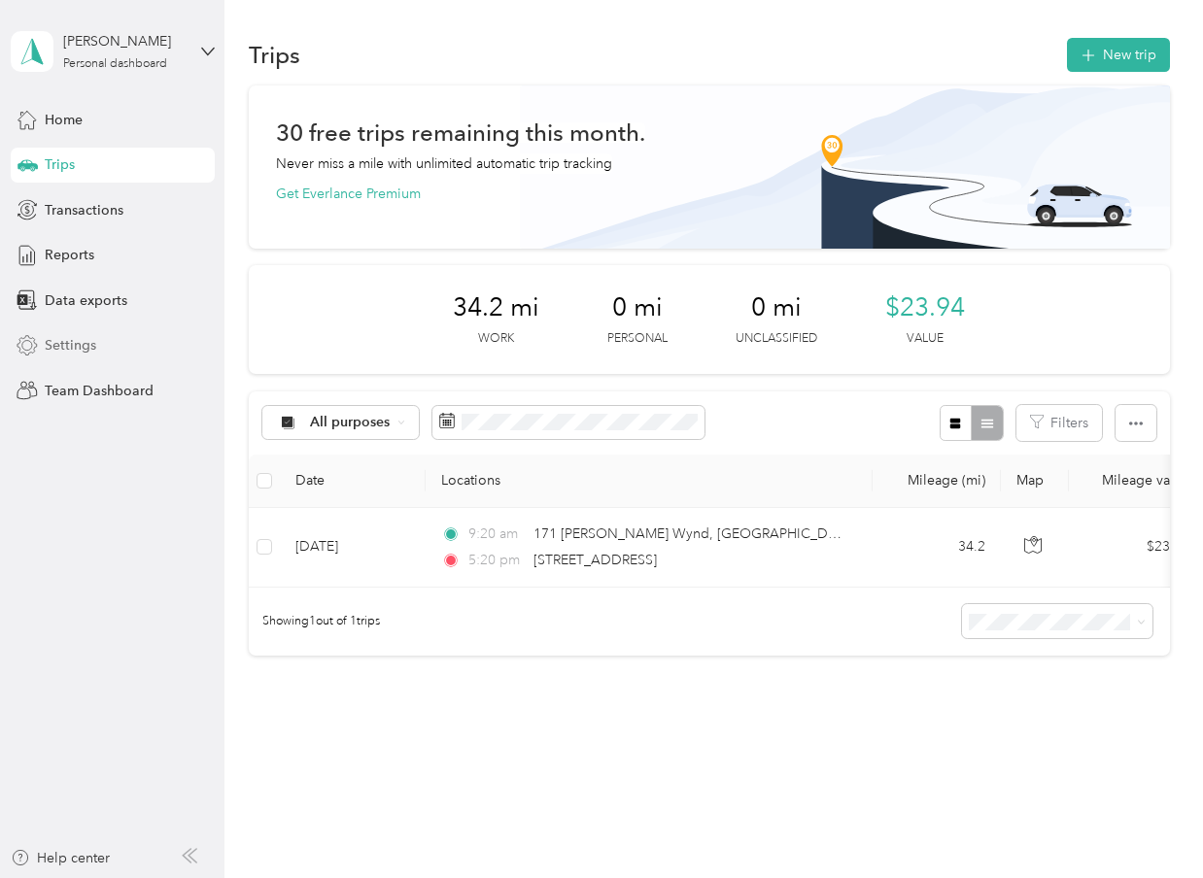
click at [78, 339] on span "Settings" at bounding box center [70, 345] width 51 height 20
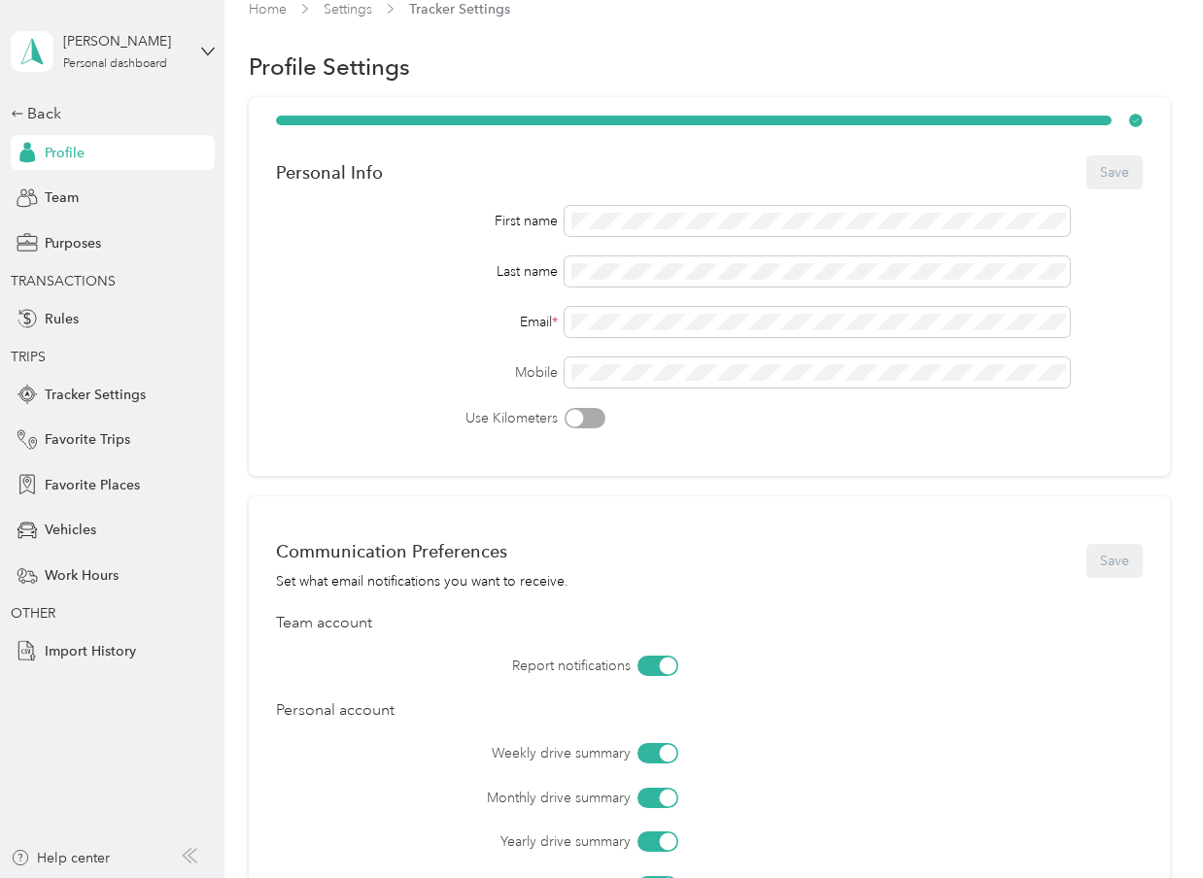
scroll to position [24, 0]
click at [573, 416] on div at bounding box center [574, 419] width 17 height 17
click at [71, 535] on span "Vehicles" at bounding box center [70, 530] width 51 height 20
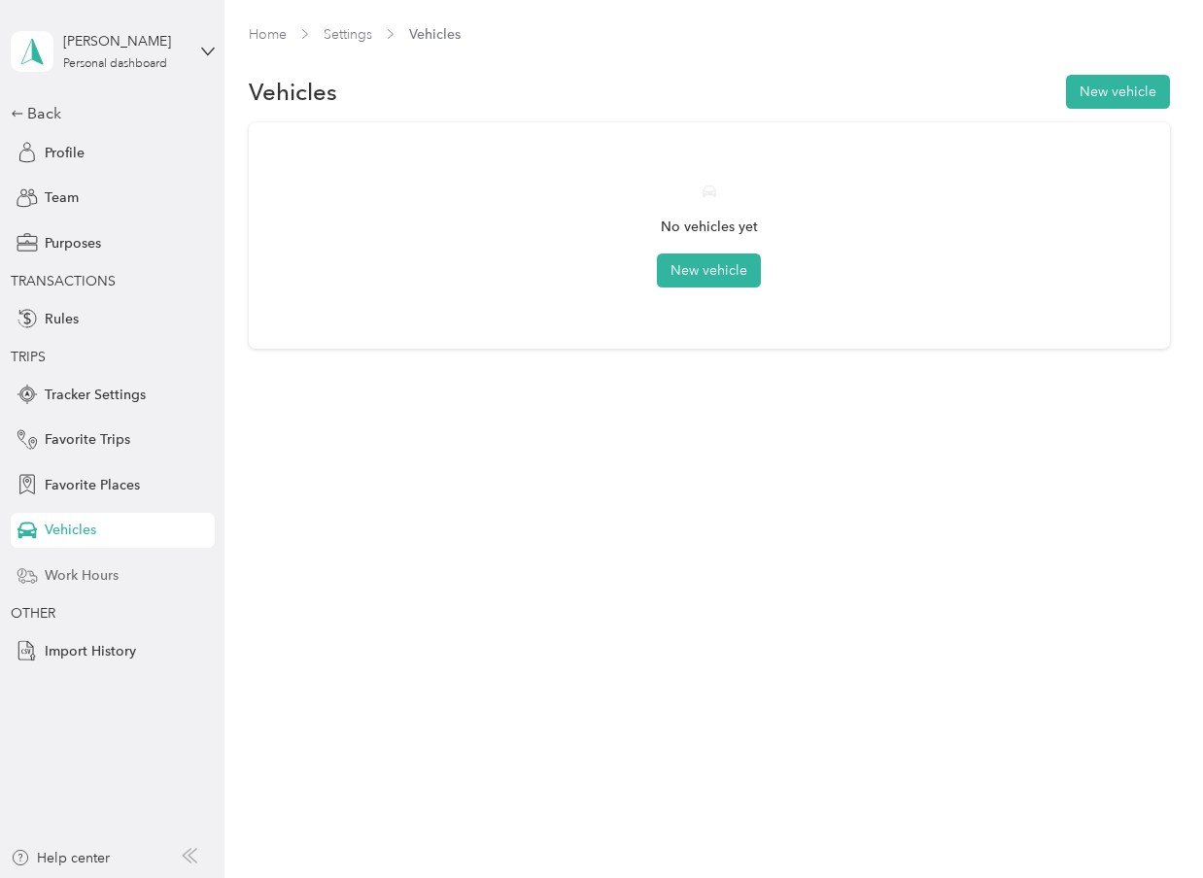
click at [90, 579] on span "Work Hours" at bounding box center [82, 576] width 74 height 20
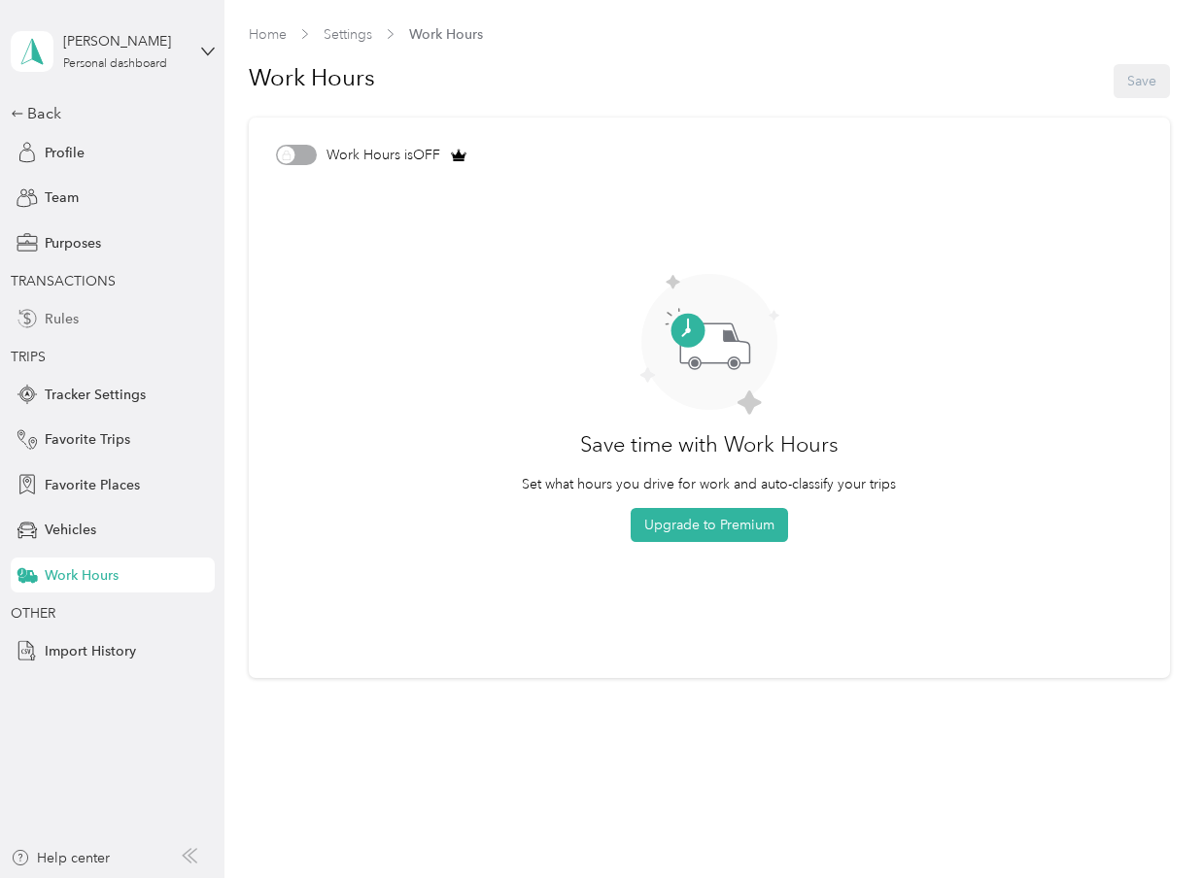
click at [62, 317] on span "Rules" at bounding box center [62, 319] width 34 height 20
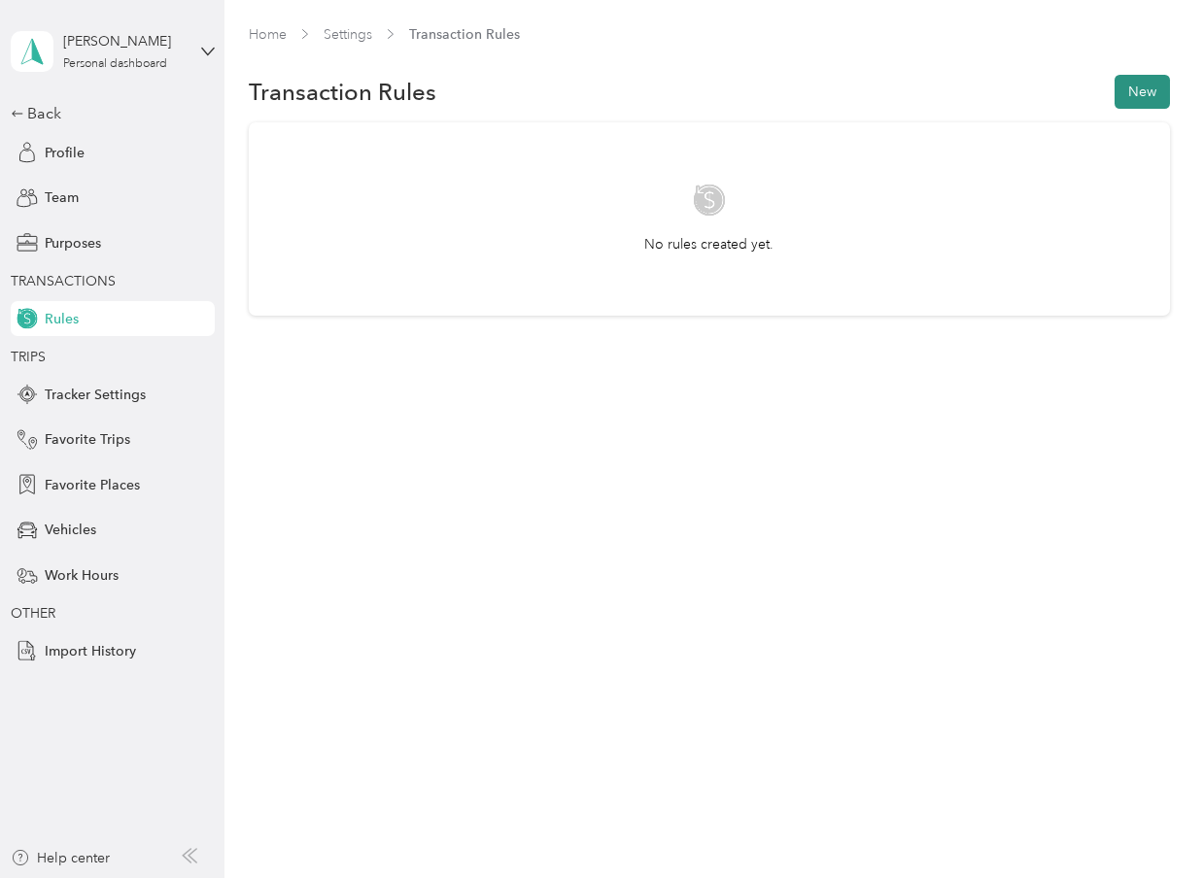
click at [1156, 91] on button "New" at bounding box center [1142, 92] width 55 height 34
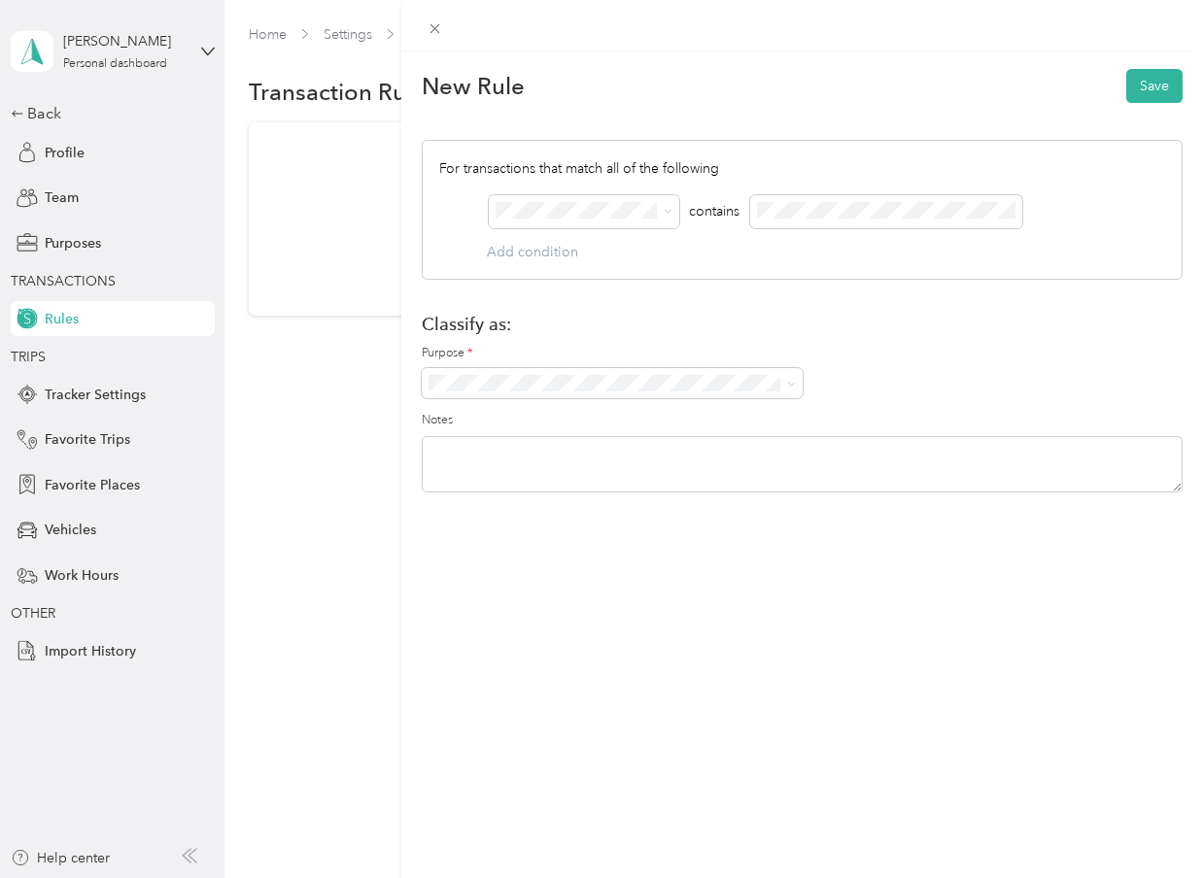
click at [63, 189] on div "New Rule Save For transactions that match all of the following AND contains Add…" at bounding box center [601, 439] width 1203 height 878
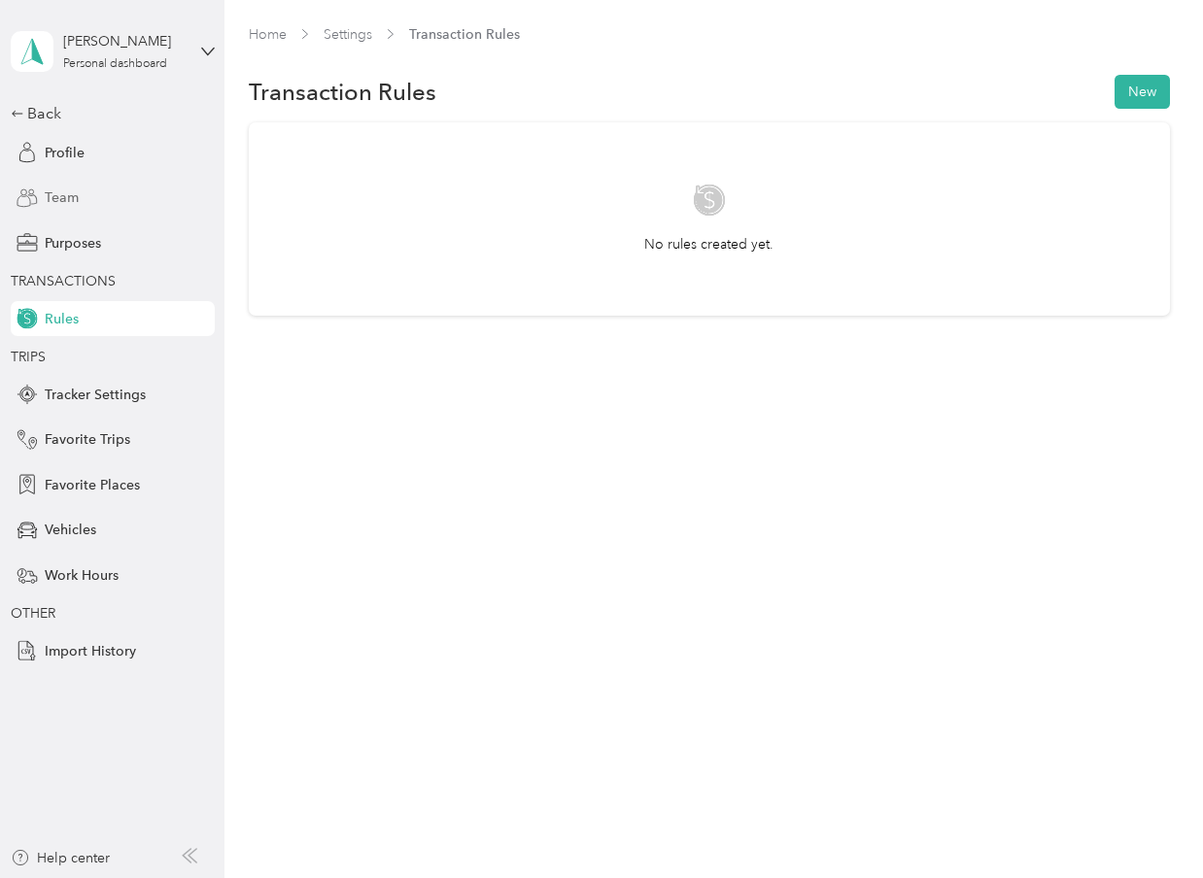
click at [60, 201] on span "Team" at bounding box center [62, 198] width 34 height 20
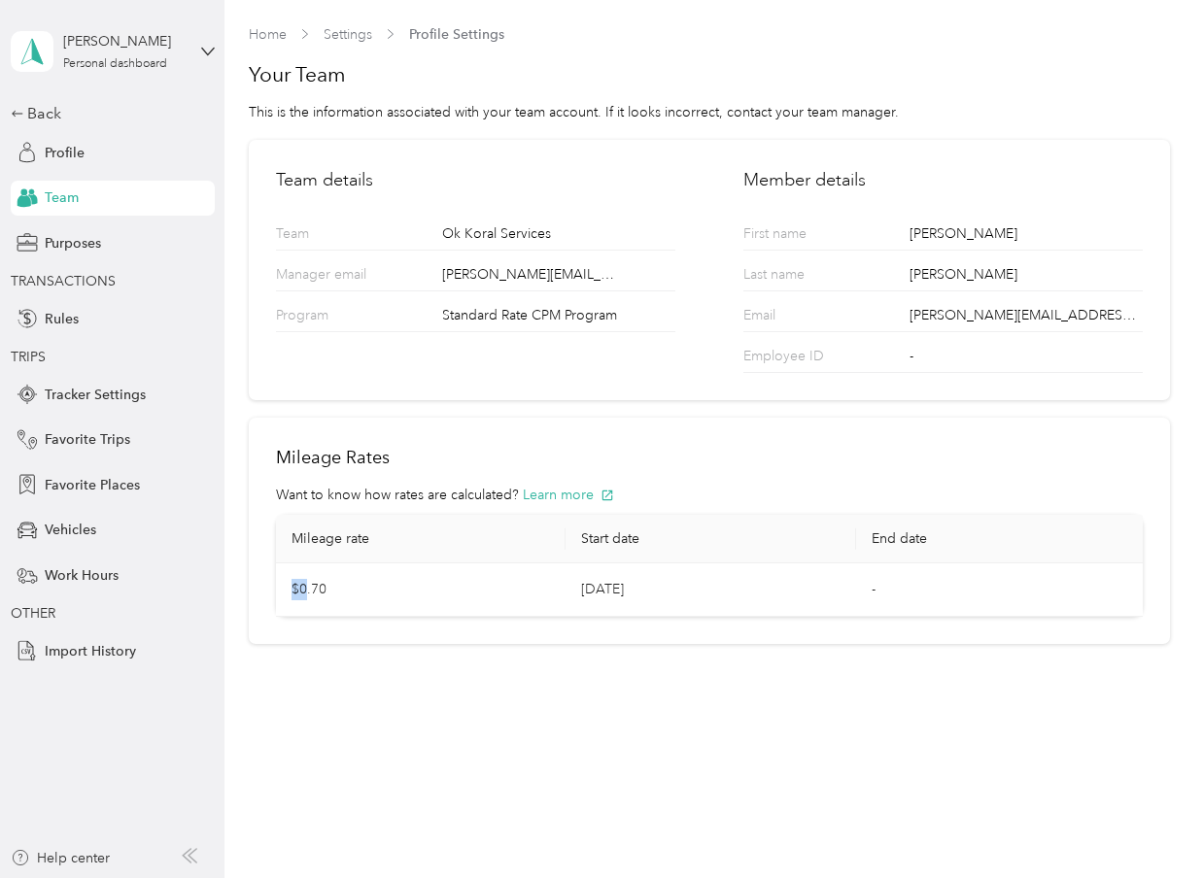
drag, startPoint x: 308, startPoint y: 585, endPoint x: 501, endPoint y: 505, distance: 209.1
click at [338, 566] on td "$0.70" at bounding box center [421, 590] width 291 height 53
click at [555, 495] on button "Learn more" at bounding box center [568, 495] width 91 height 20
click at [92, 393] on span "Tracker Settings" at bounding box center [95, 395] width 101 height 20
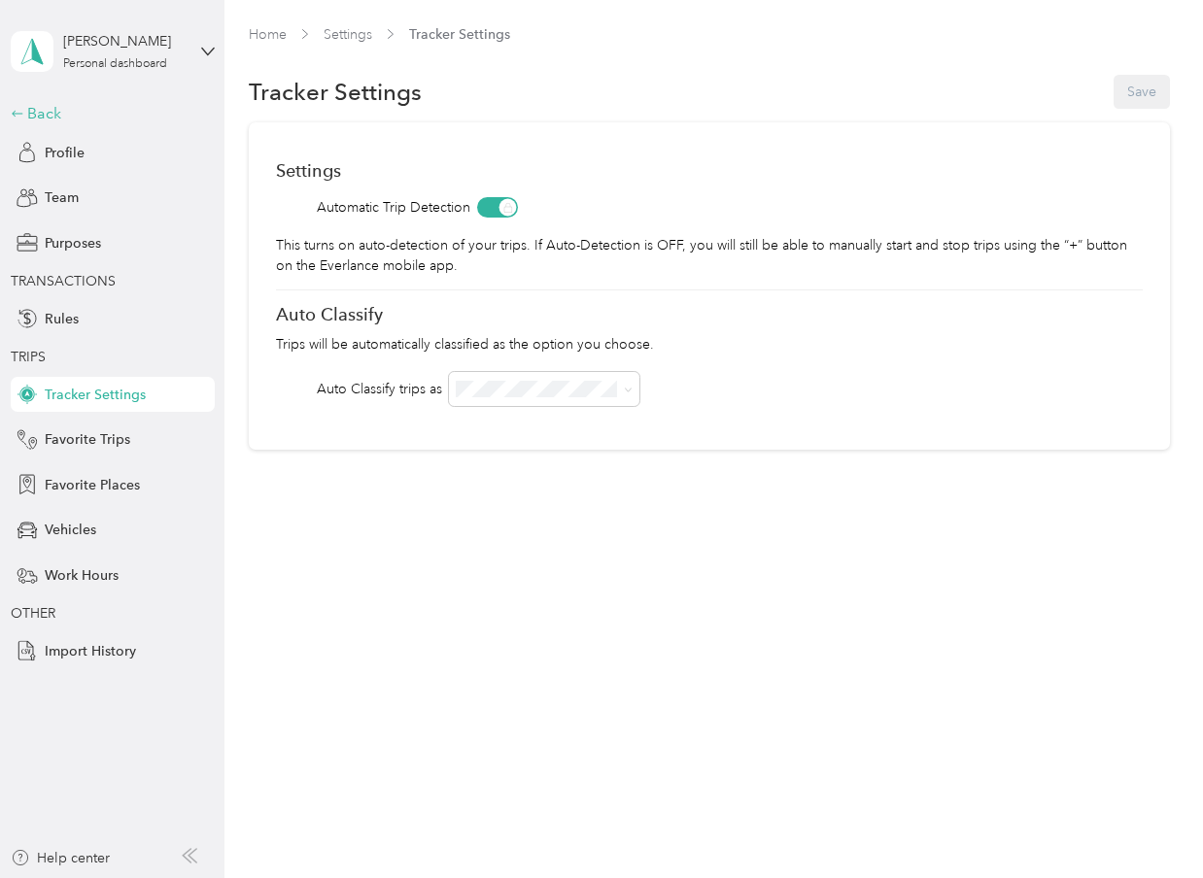
click at [15, 117] on icon at bounding box center [18, 114] width 14 height 14
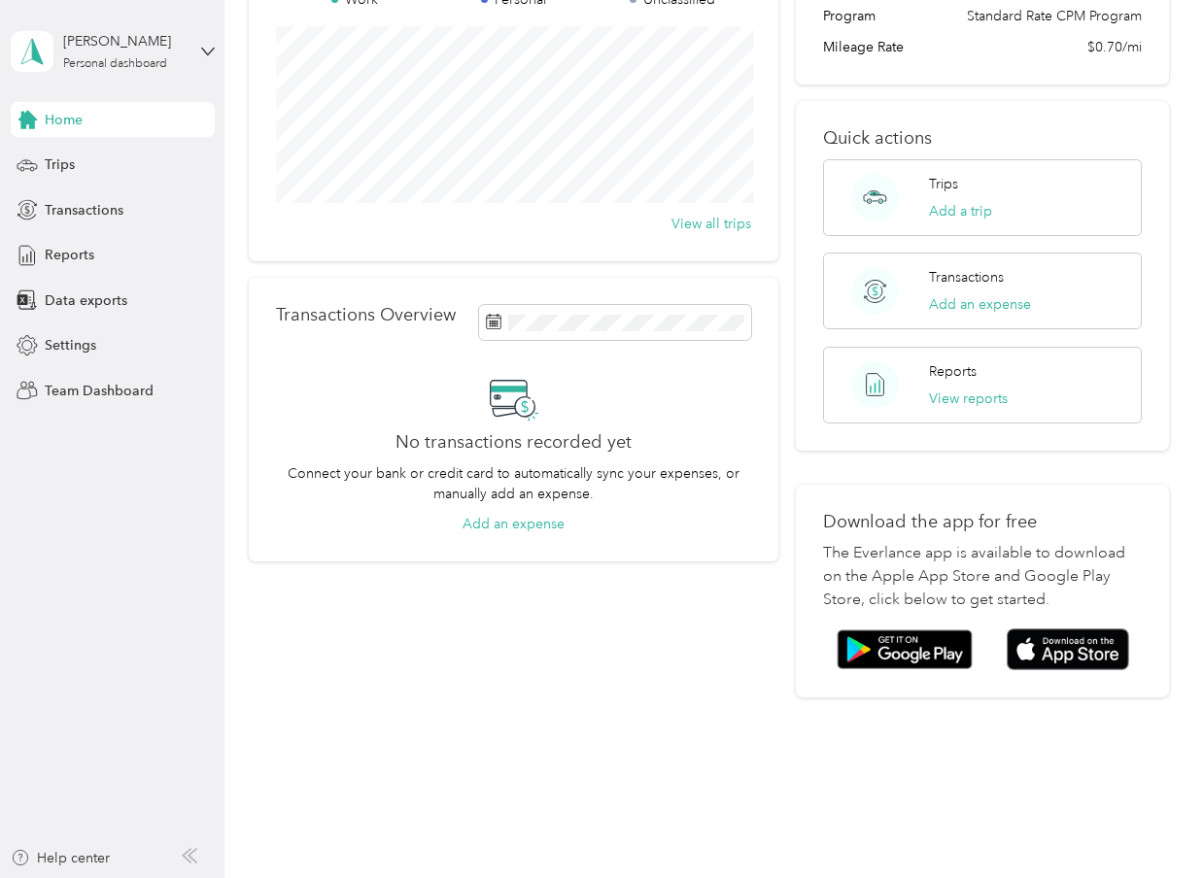
scroll to position [224, 0]
click at [75, 208] on span "Transactions" at bounding box center [84, 210] width 79 height 20
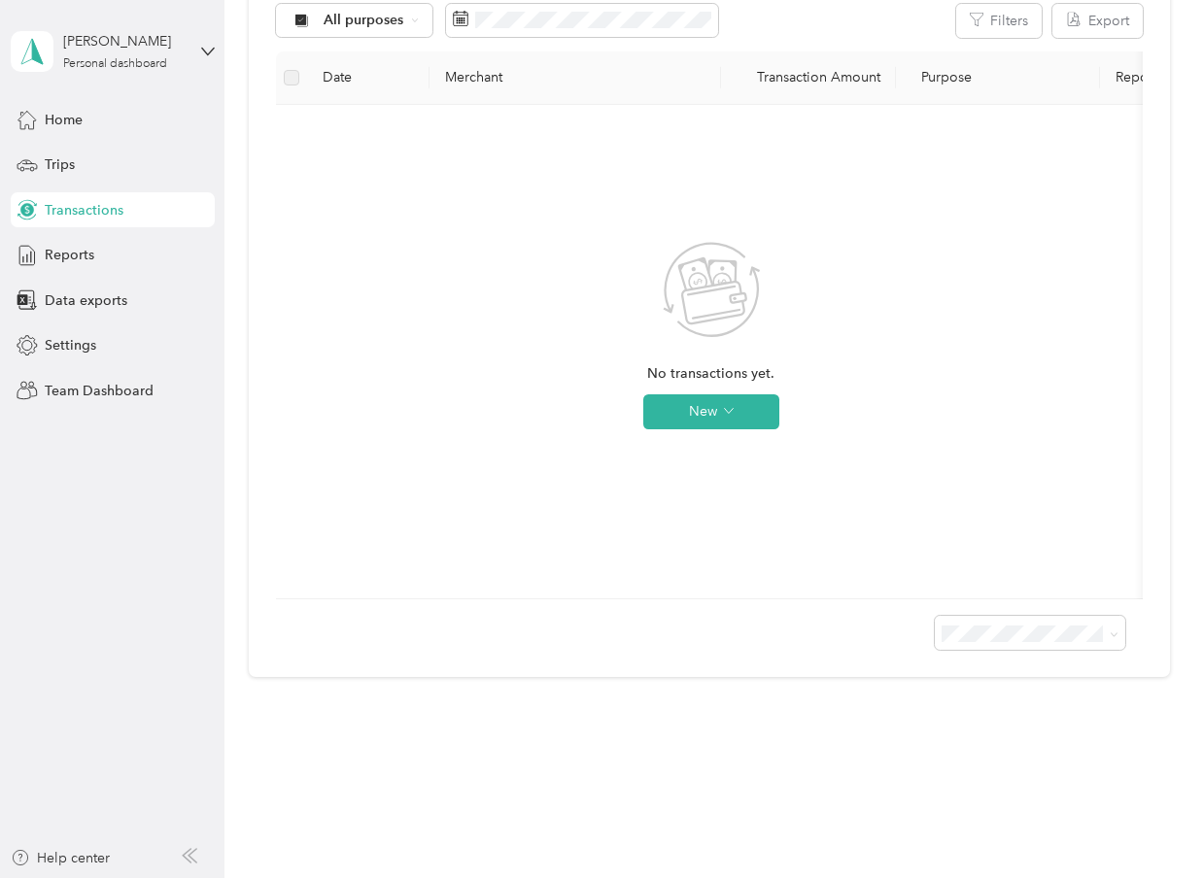
scroll to position [370, 0]
click at [107, 349] on div "Settings" at bounding box center [113, 345] width 204 height 35
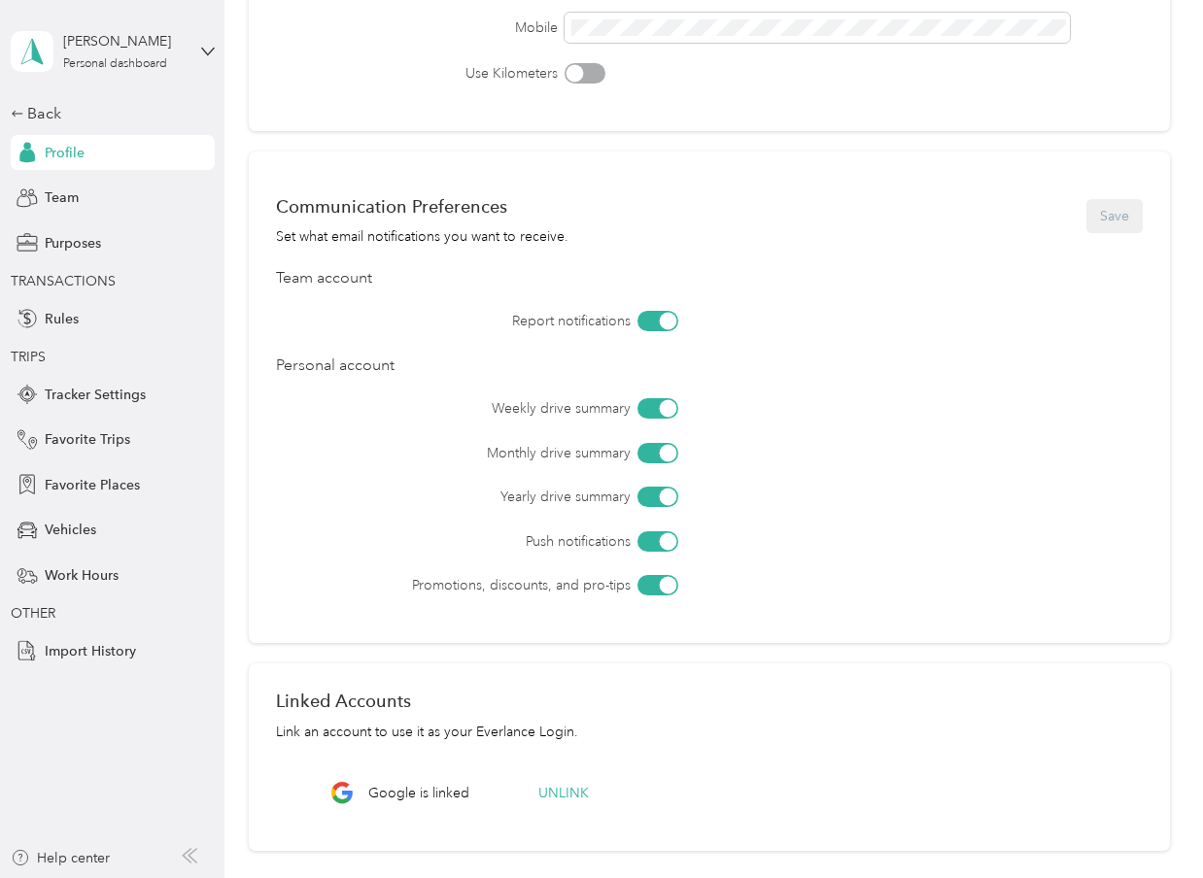
scroll to position [266, 0]
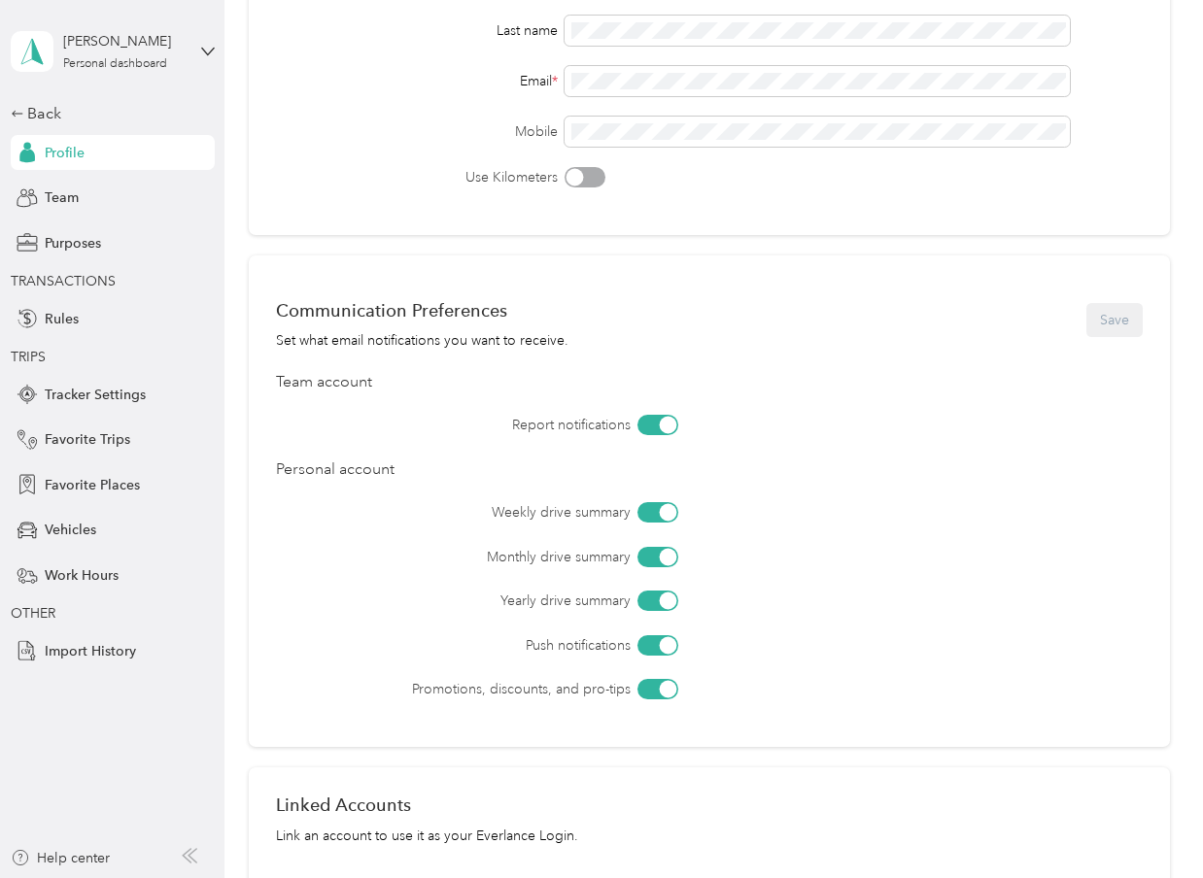
click at [580, 180] on div at bounding box center [574, 177] width 17 height 17
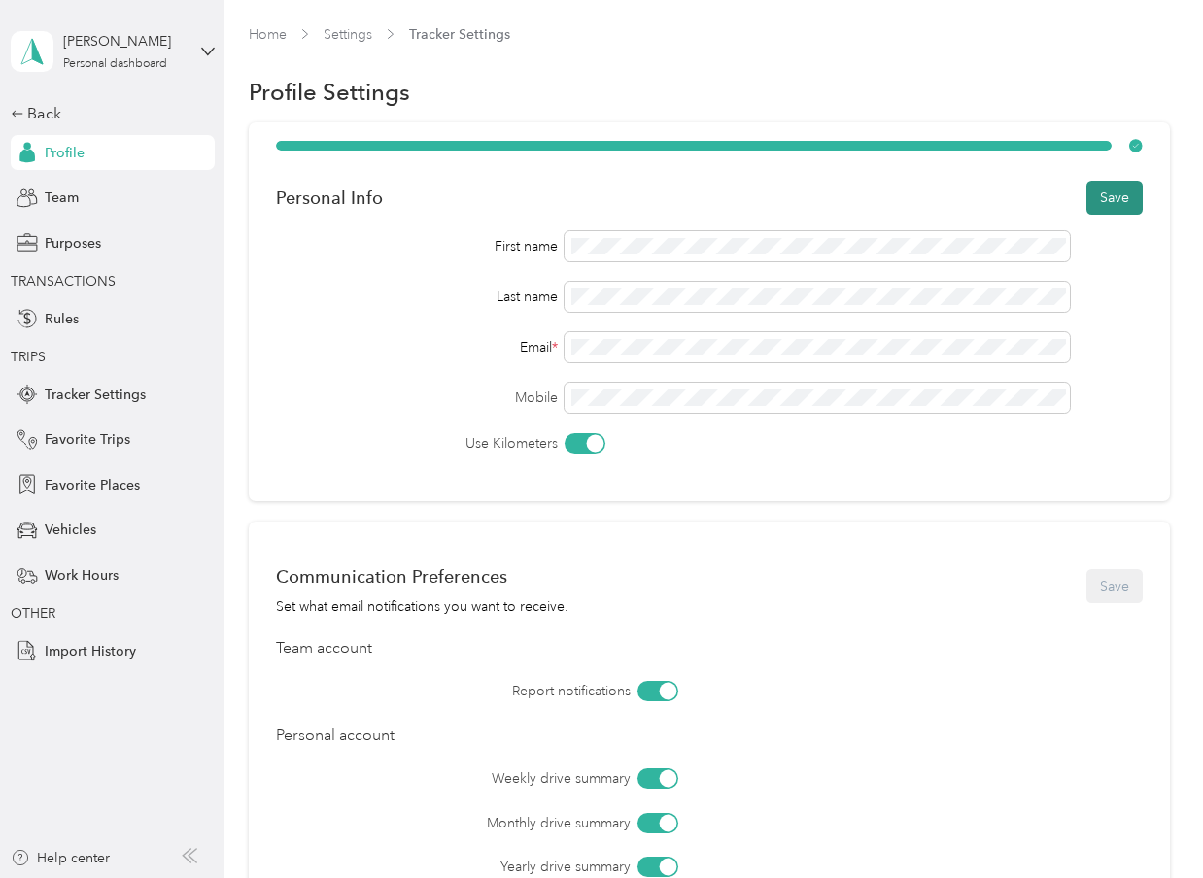
scroll to position [0, 0]
click at [1116, 203] on button "Save" at bounding box center [1114, 198] width 56 height 34
click at [69, 239] on span "Purposes" at bounding box center [73, 243] width 56 height 20
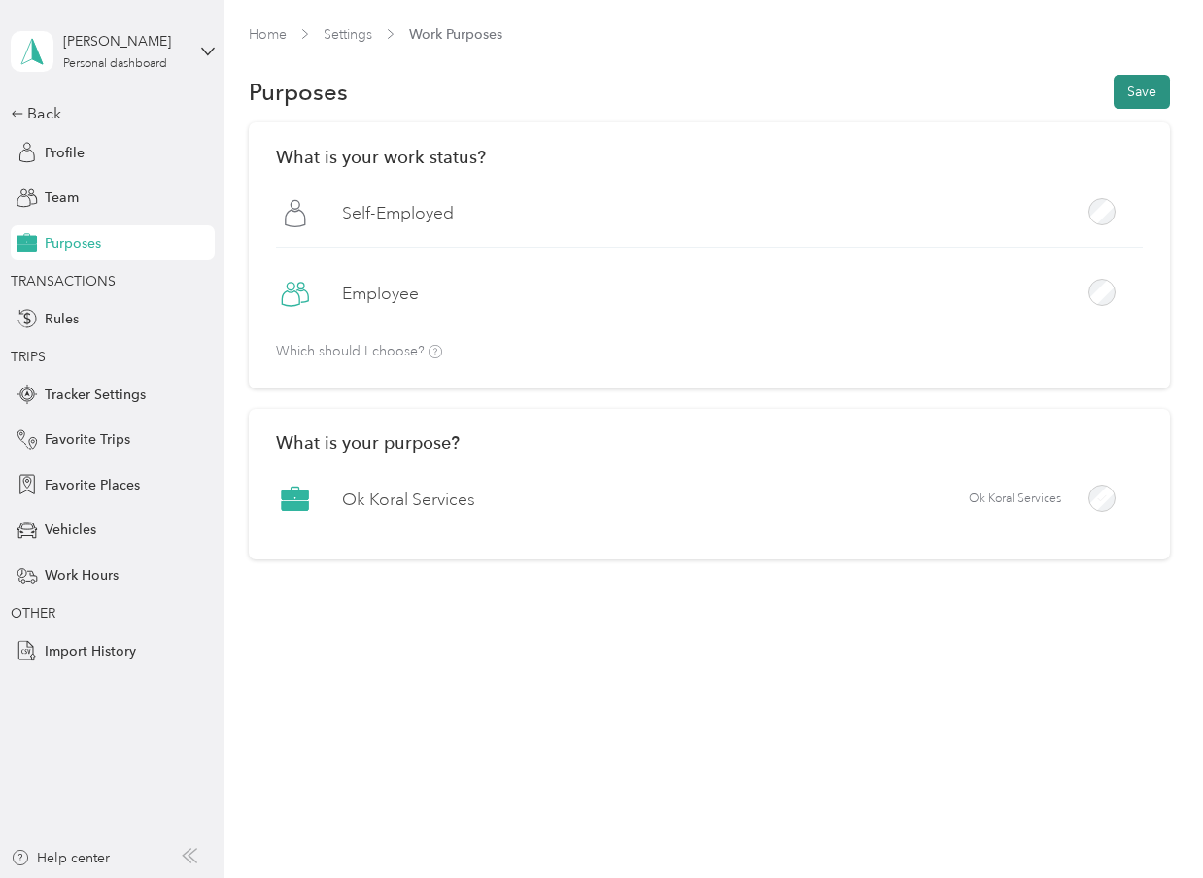
click at [1150, 92] on button "Save" at bounding box center [1142, 92] width 56 height 34
click at [69, 158] on span "Profile" at bounding box center [65, 153] width 40 height 20
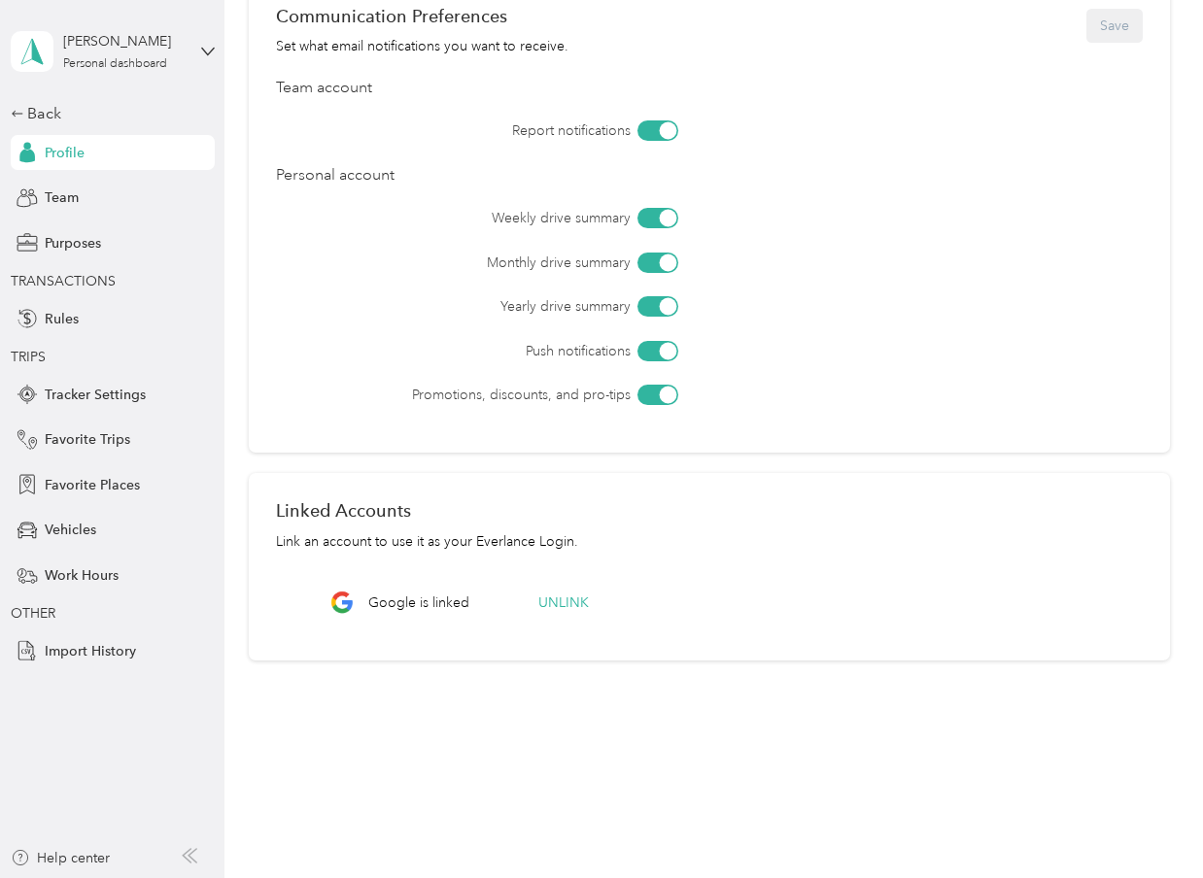
scroll to position [561, 0]
click at [87, 525] on span "Vehicles" at bounding box center [70, 530] width 51 height 20
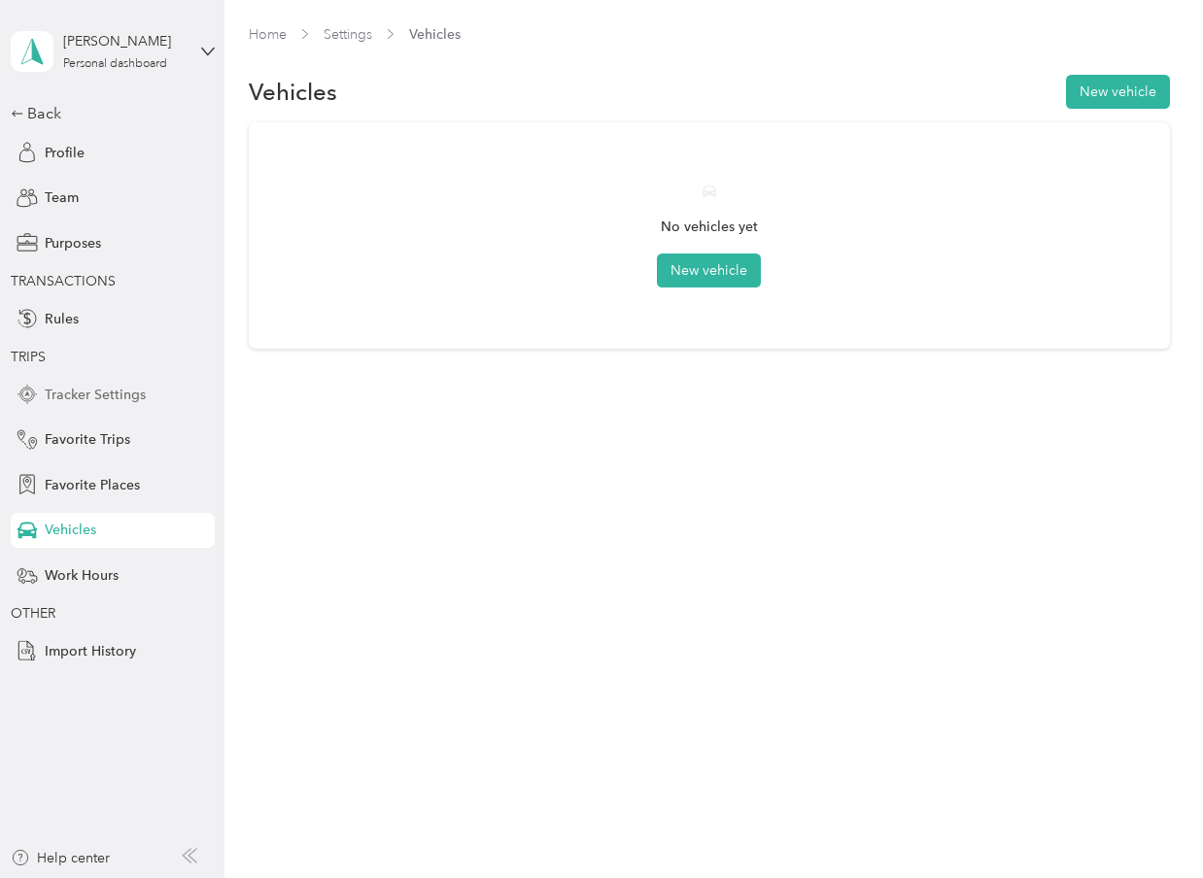
click at [98, 387] on span "Tracker Settings" at bounding box center [95, 395] width 101 height 20
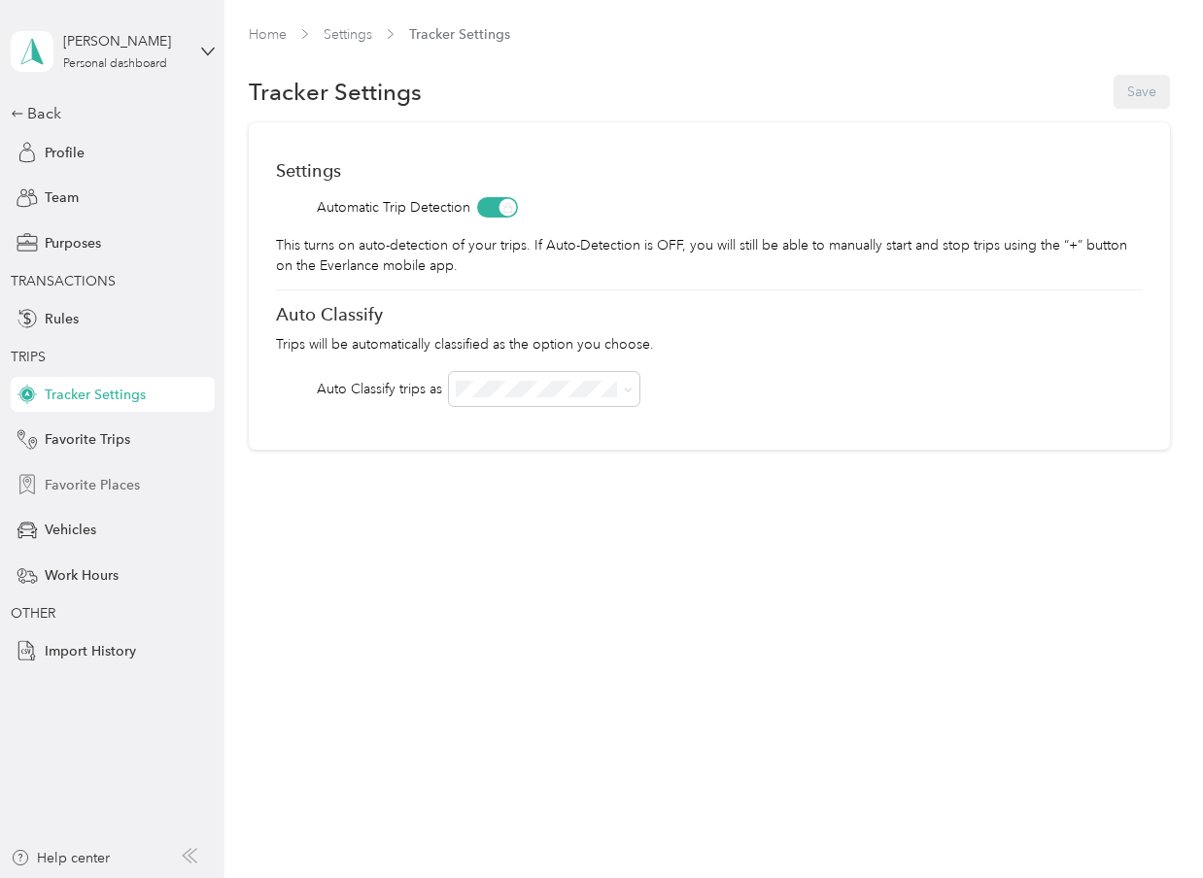
drag, startPoint x: 99, startPoint y: 485, endPoint x: 105, endPoint y: 472, distance: 13.9
click at [99, 485] on span "Favorite Places" at bounding box center [92, 485] width 95 height 20
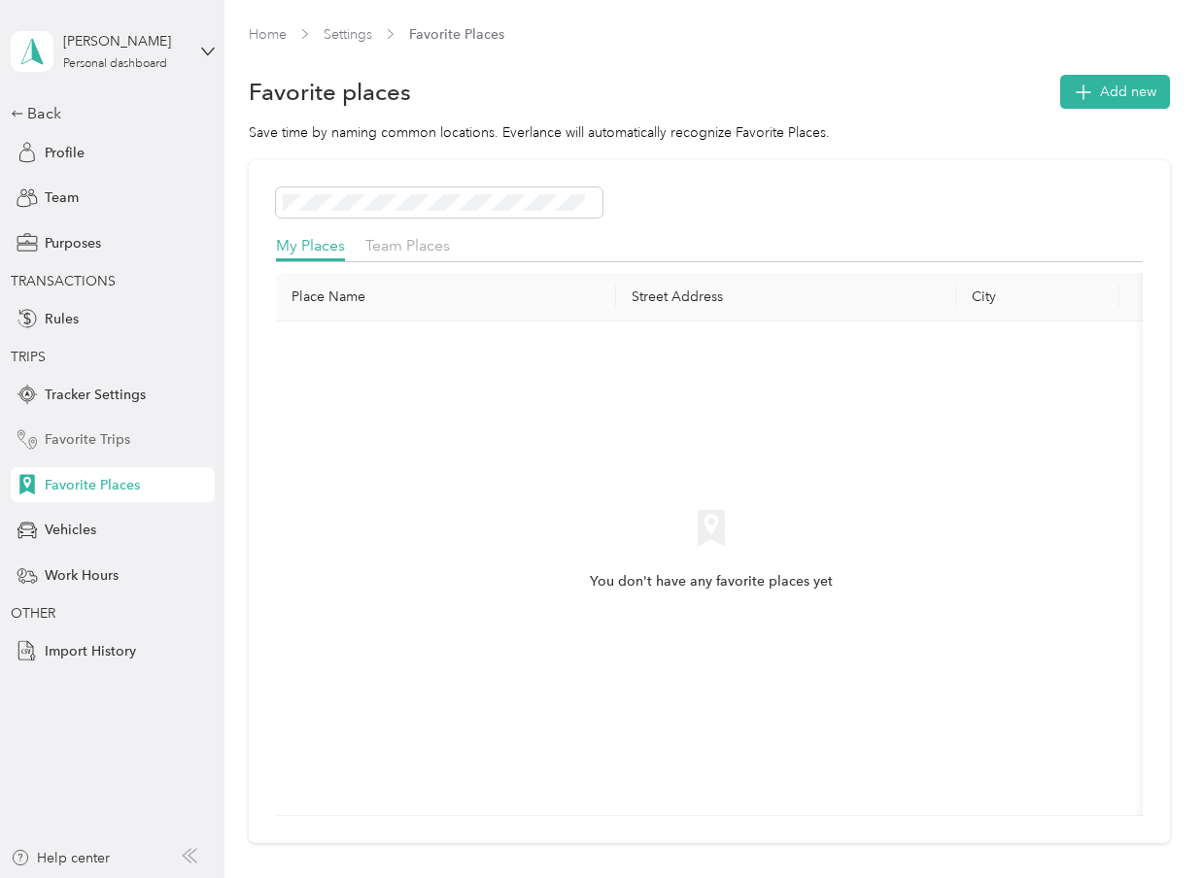
click at [100, 435] on span "Favorite Trips" at bounding box center [88, 439] width 86 height 20
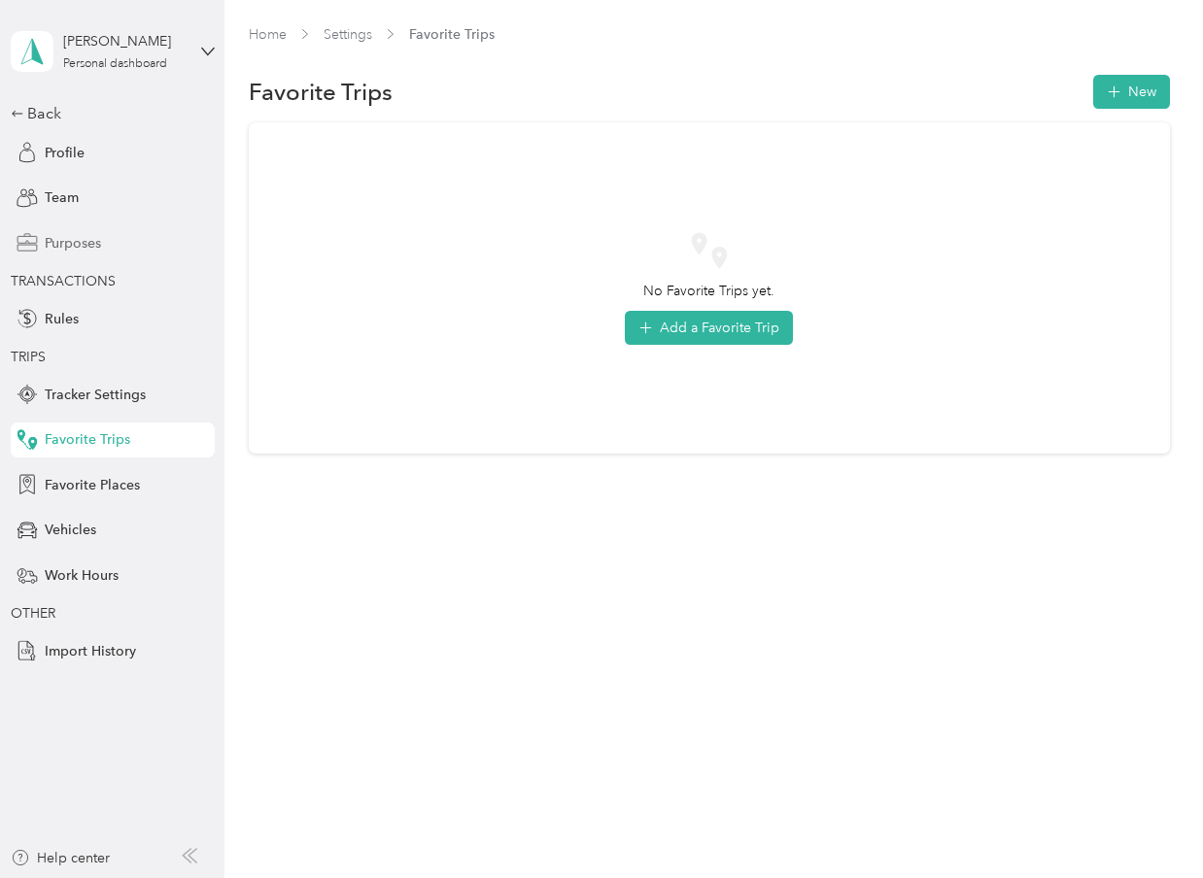
click at [68, 246] on span "Purposes" at bounding box center [73, 243] width 56 height 20
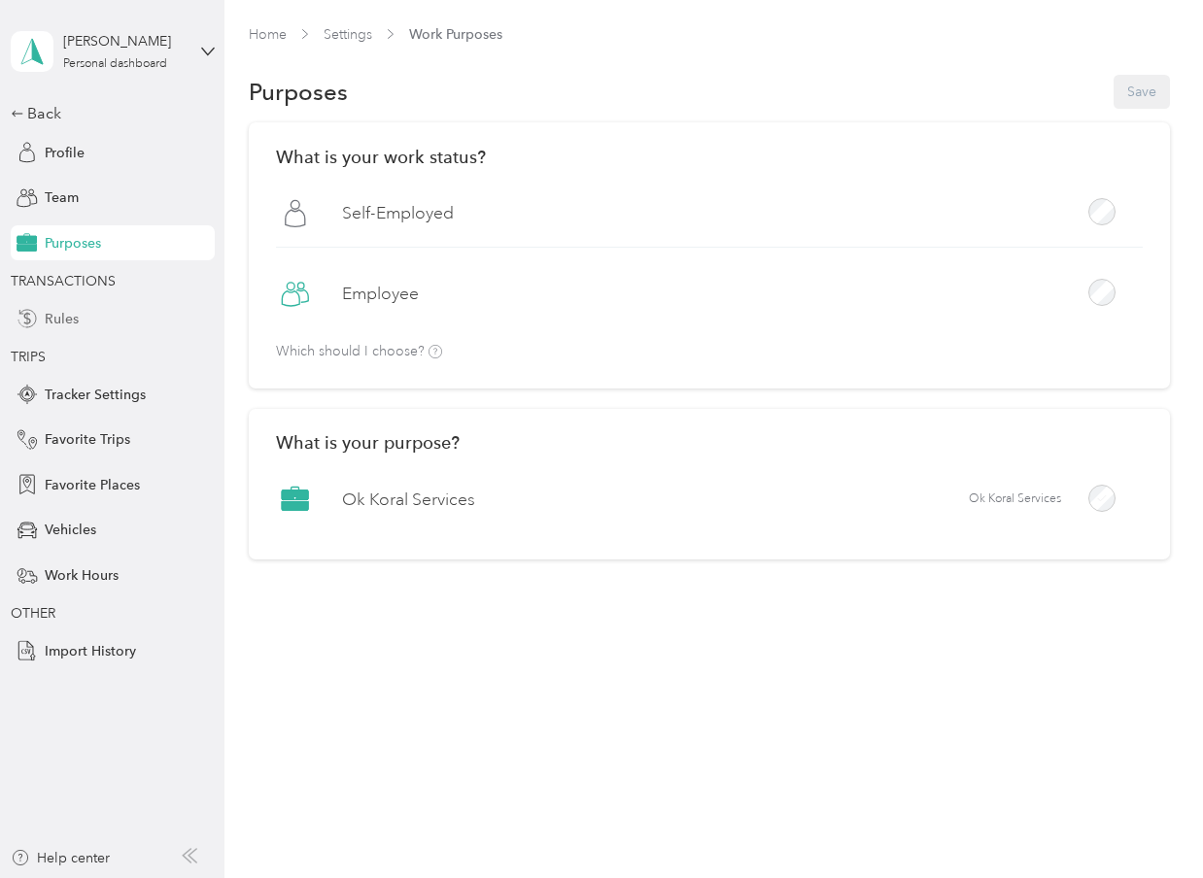
click at [74, 322] on span "Rules" at bounding box center [62, 319] width 34 height 20
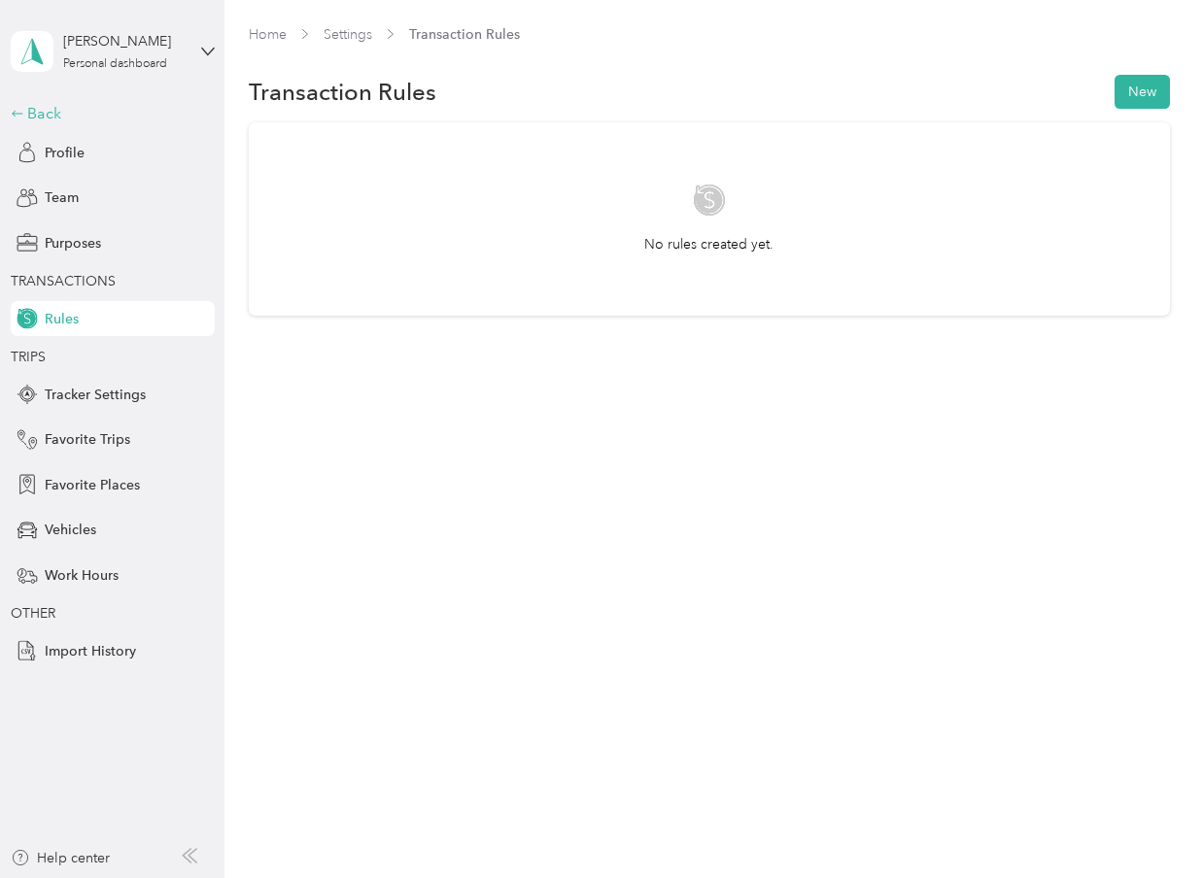
click at [28, 113] on div "Back" at bounding box center [108, 113] width 194 height 23
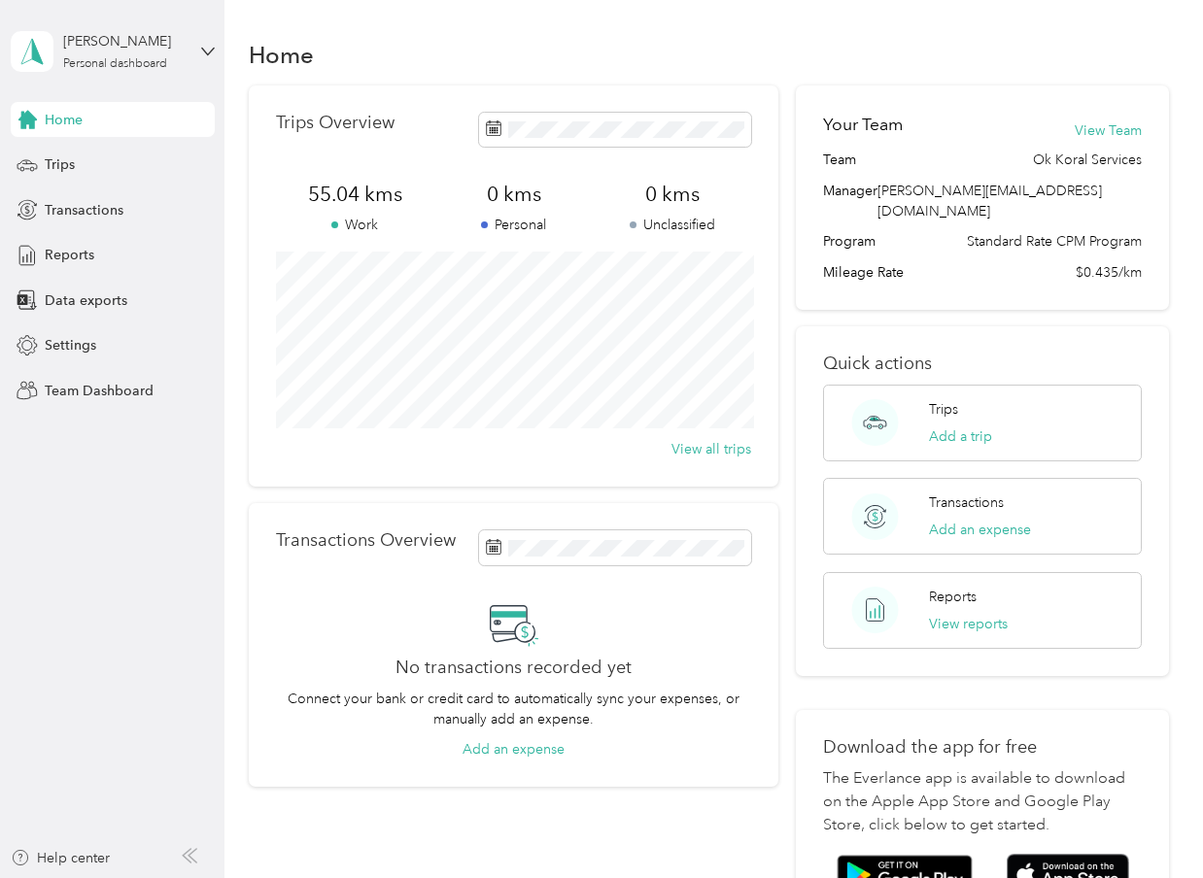
click at [1080, 231] on span "Standard Rate CPM Program" at bounding box center [1054, 241] width 175 height 20
click at [1115, 128] on button "View Team" at bounding box center [1108, 130] width 67 height 20
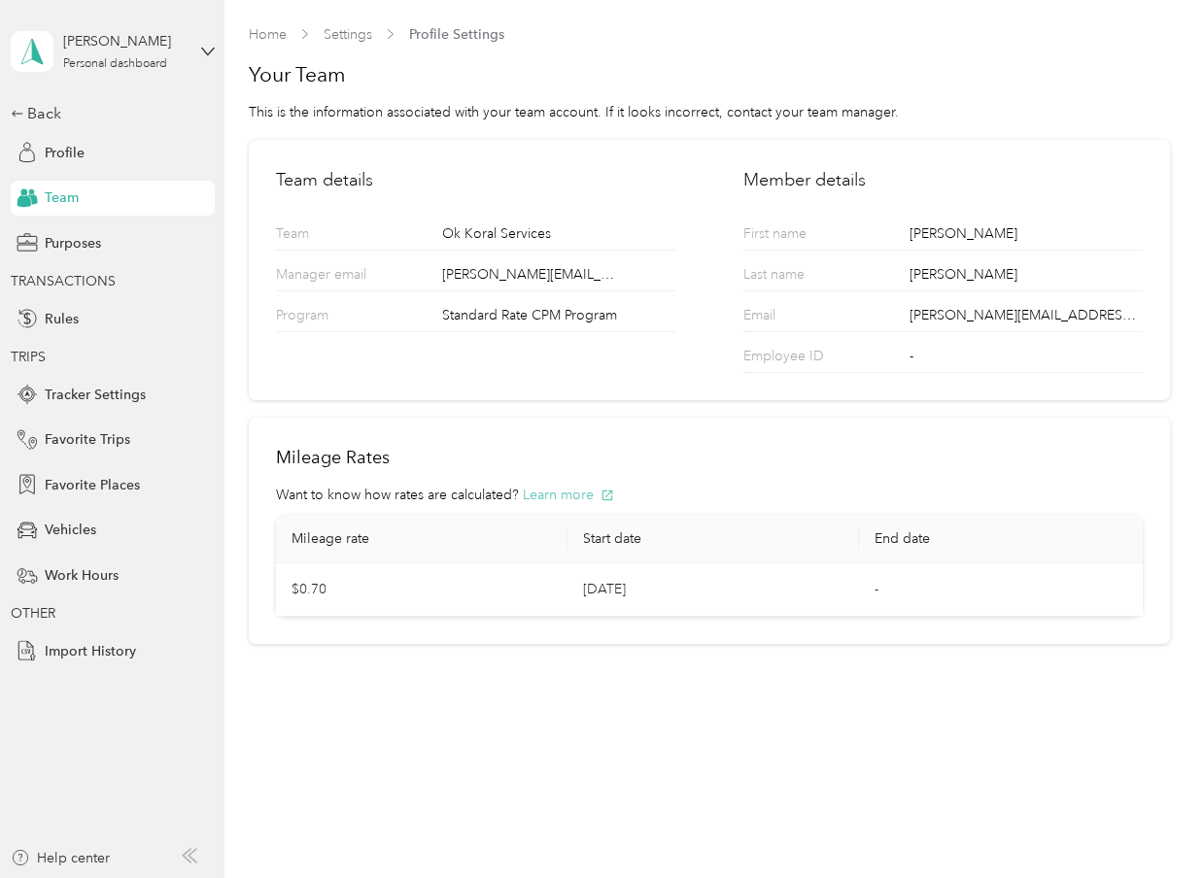
click at [577, 491] on button "Learn more" at bounding box center [568, 495] width 91 height 20
click at [491, 309] on div "Standard Rate CPM Program" at bounding box center [558, 318] width 233 height 26
click at [51, 149] on span "Profile" at bounding box center [65, 153] width 40 height 20
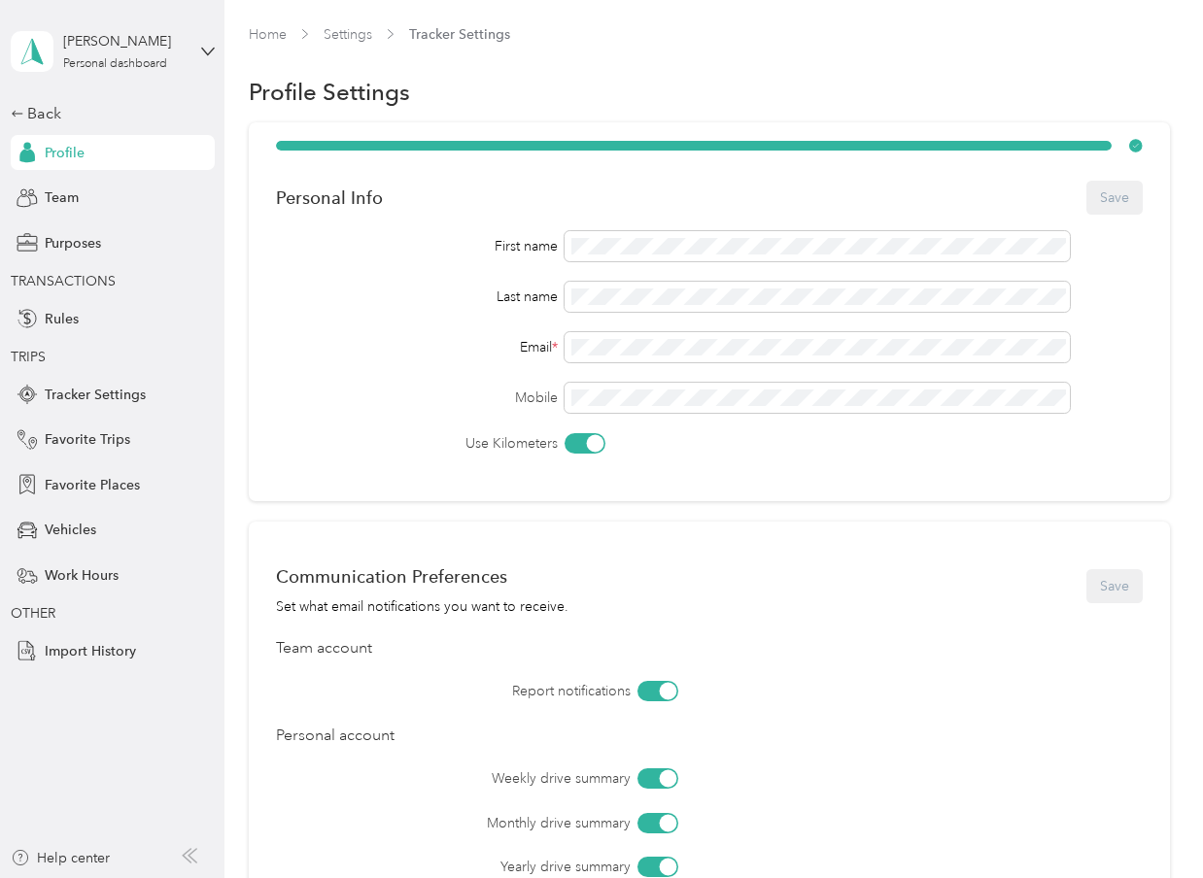
click at [366, 47] on div "Home Settings Tracker Settings" at bounding box center [709, 43] width 921 height 38
click at [340, 31] on link "Settings" at bounding box center [348, 34] width 49 height 17
click at [355, 33] on link "Settings" at bounding box center [348, 34] width 49 height 17
click at [260, 34] on link "Home" at bounding box center [268, 34] width 38 height 17
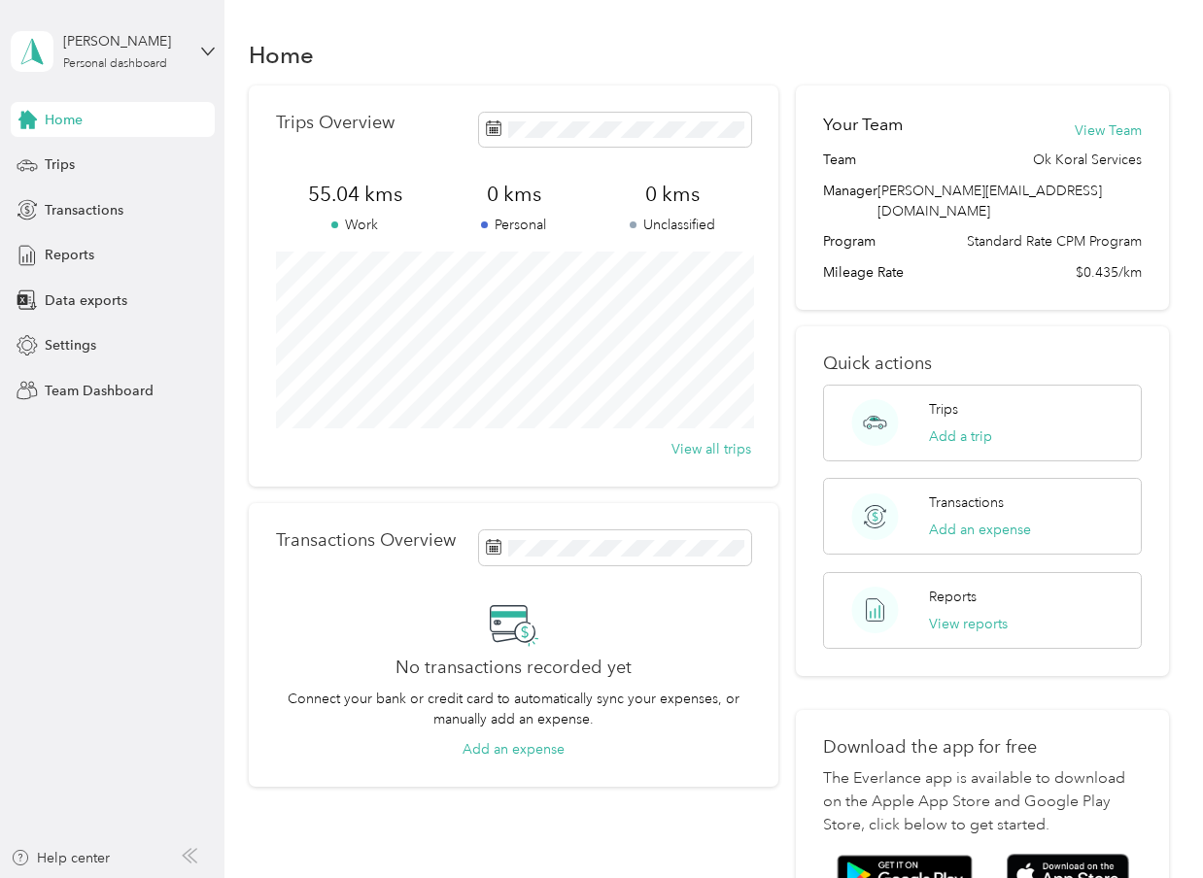
click at [1076, 231] on span "Standard Rate CPM Program" at bounding box center [1054, 241] width 175 height 20
click at [1128, 262] on span "$0.435/km" at bounding box center [1109, 272] width 66 height 20
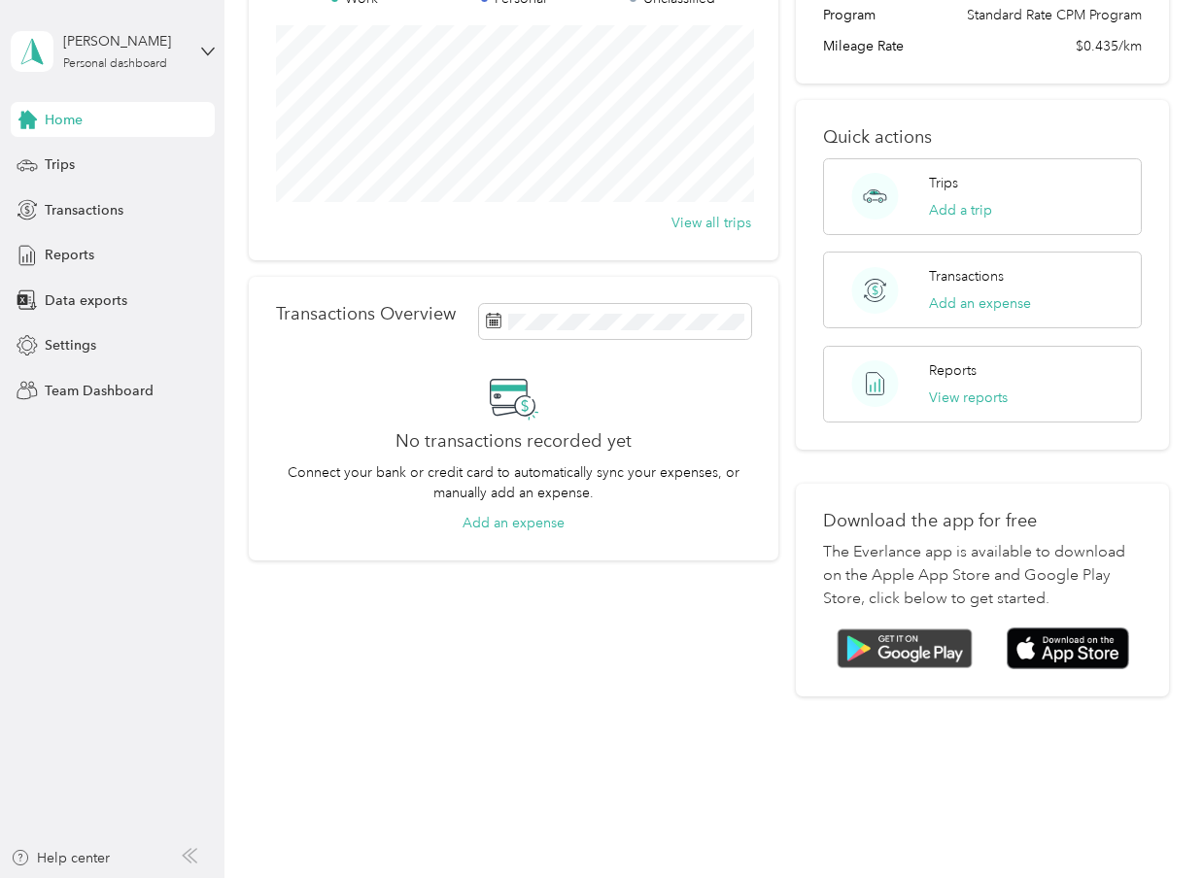
scroll to position [224, 0]
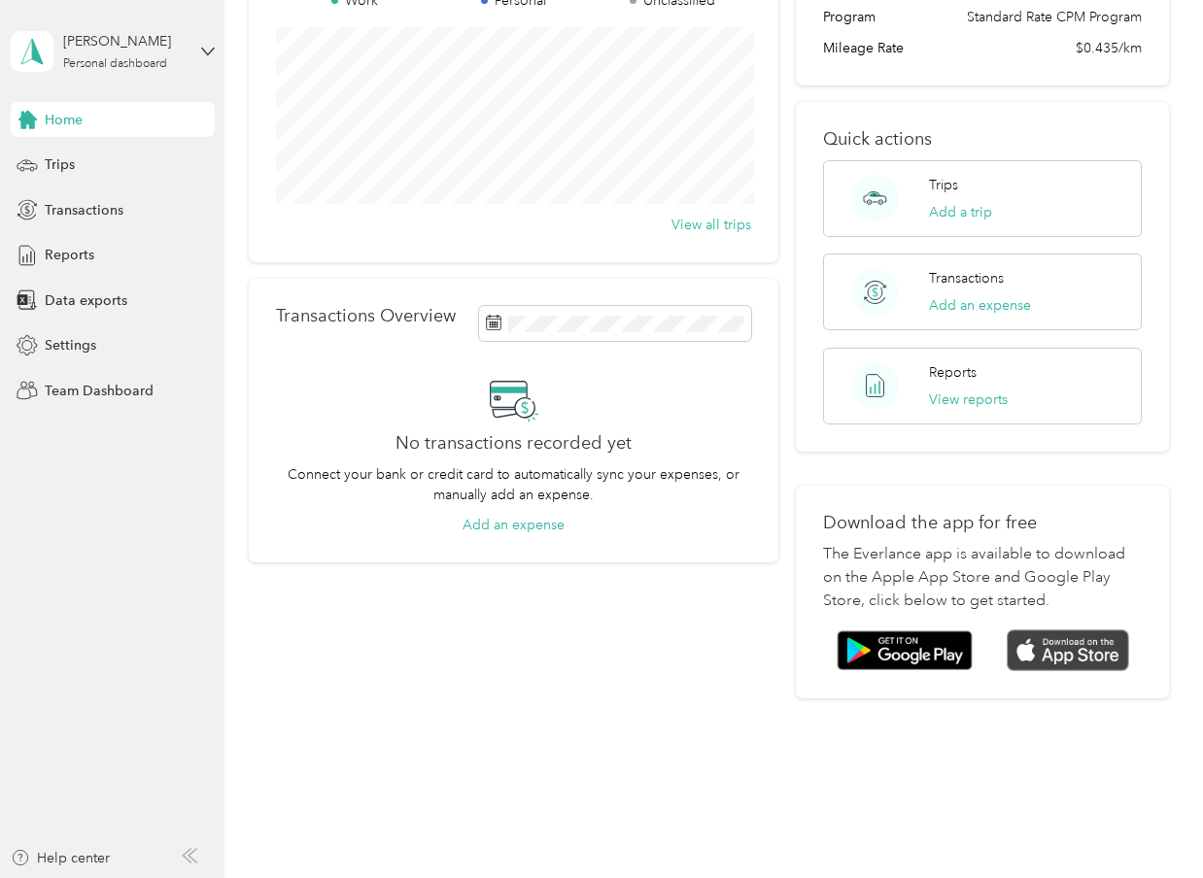
click at [1090, 636] on img at bounding box center [1068, 651] width 122 height 42
